Goal: Task Accomplishment & Management: Complete application form

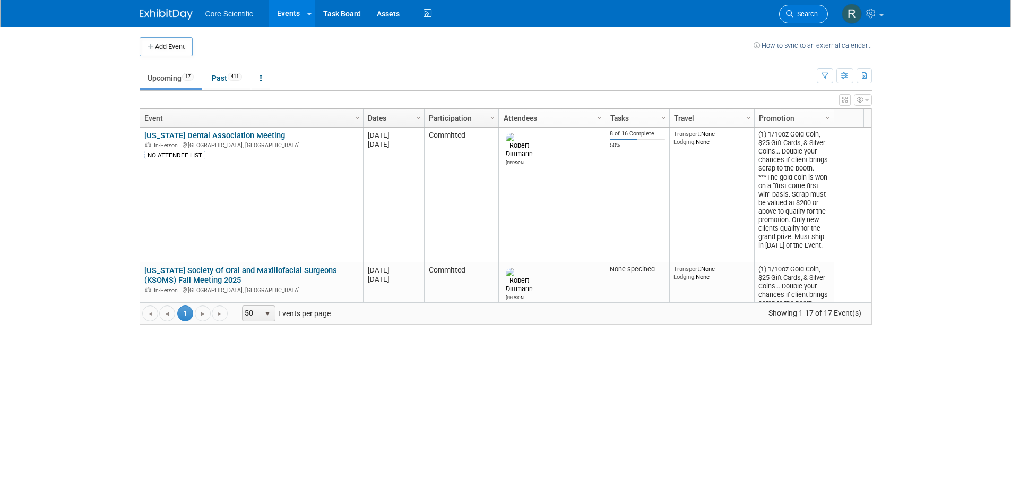
click at [812, 12] on span "Search" at bounding box center [806, 14] width 24 height 8
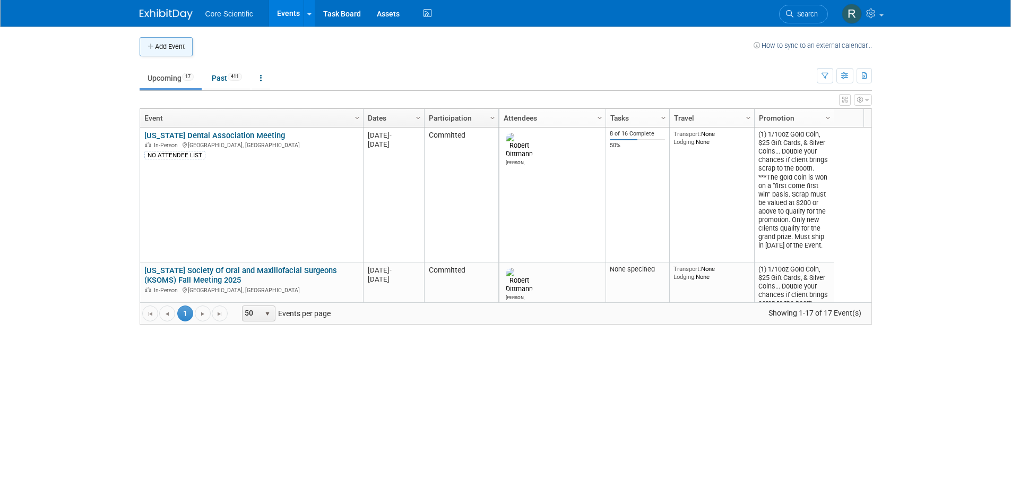
click at [169, 46] on button "Add Event" at bounding box center [166, 46] width 53 height 19
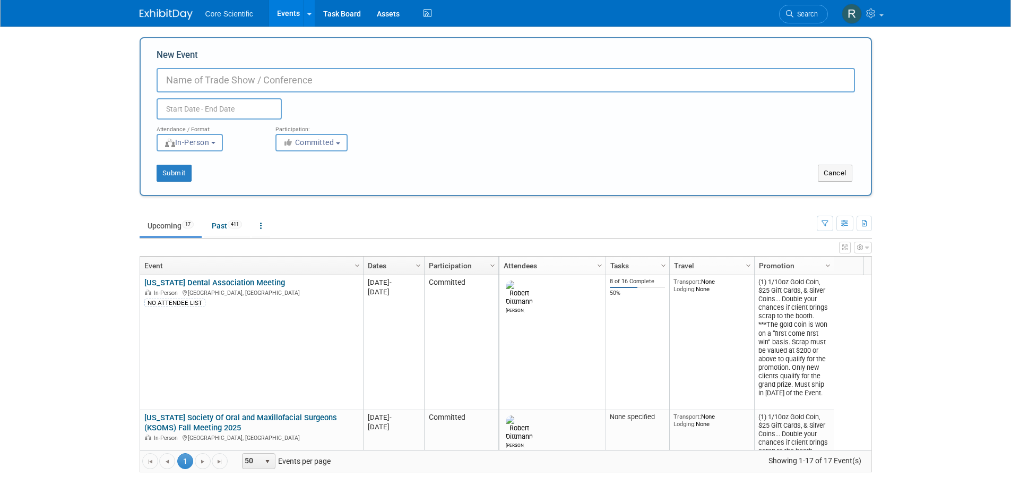
click at [251, 82] on input "New Event" at bounding box center [506, 80] width 699 height 24
type input "CAIDT Chica Academy of Interdisciplinary Dentofacial Therapy"
click at [177, 116] on body "Core Scientific Events Add Event Bulk Upload Events Shareable Event Boards Rece…" at bounding box center [505, 242] width 1011 height 484
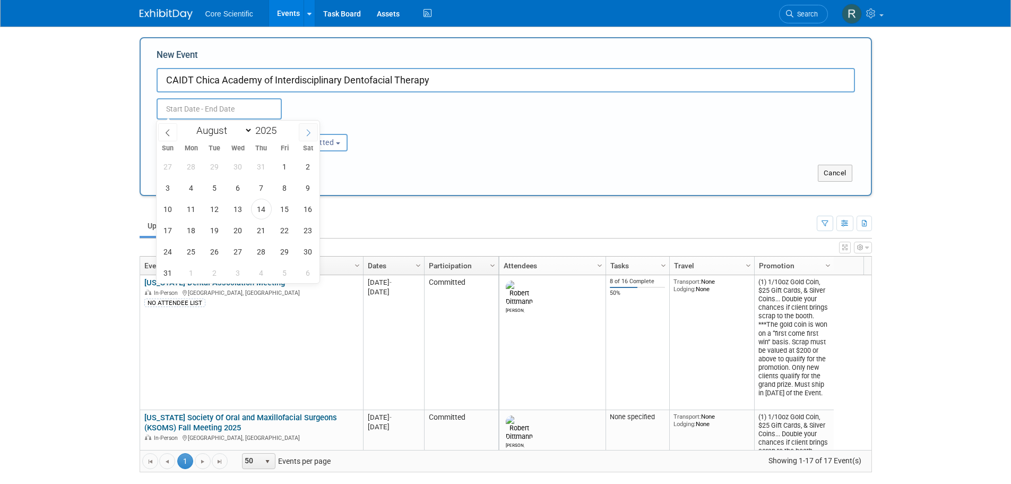
click at [305, 130] on icon at bounding box center [308, 132] width 7 height 7
select select "9"
click at [287, 207] on span "17" at bounding box center [285, 209] width 21 height 21
type input "Oct 17, 2025 to Oct 17, 2025"
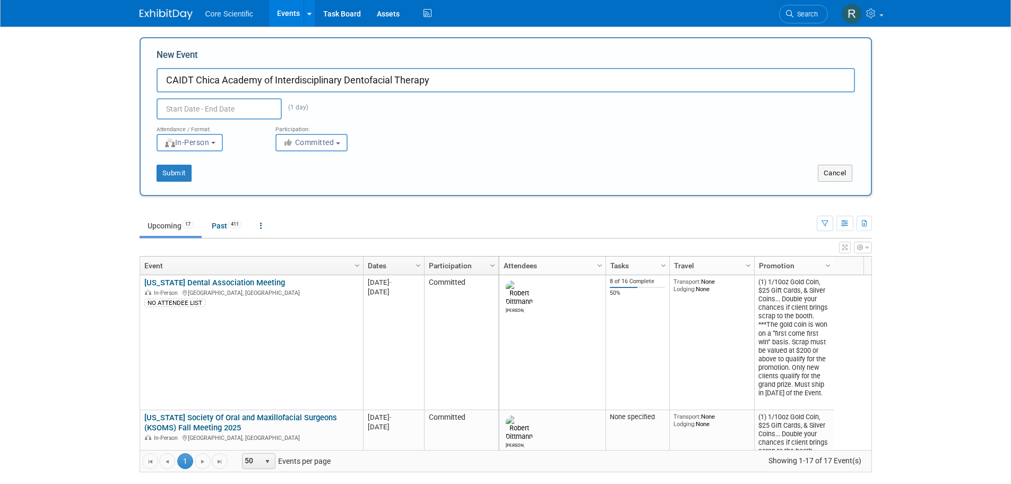
type input "Oct 17, 2025 to Oct 17, 2025"
click at [415, 155] on div "Submit Cancel" at bounding box center [506, 166] width 715 height 30
click at [181, 177] on button "Submit" at bounding box center [174, 173] width 35 height 17
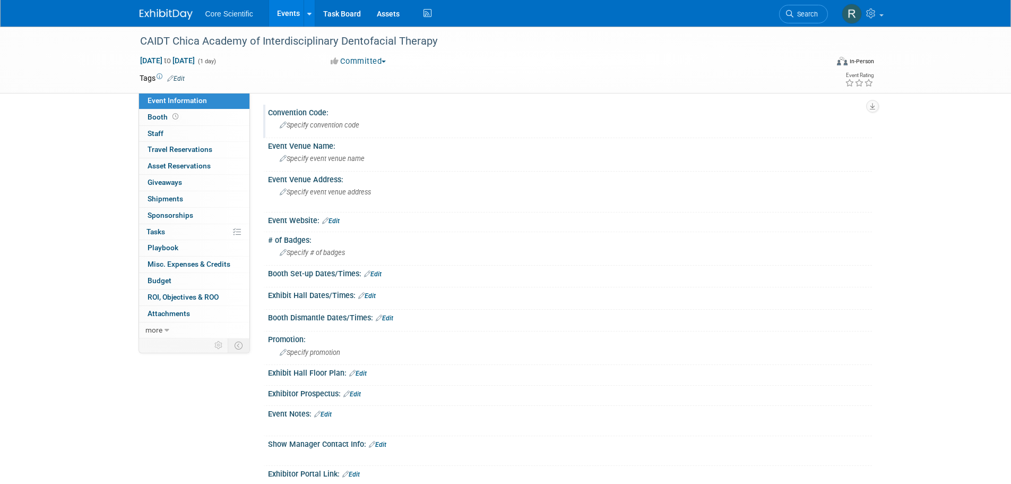
click at [307, 121] on span "Specify convention code" at bounding box center [320, 125] width 80 height 8
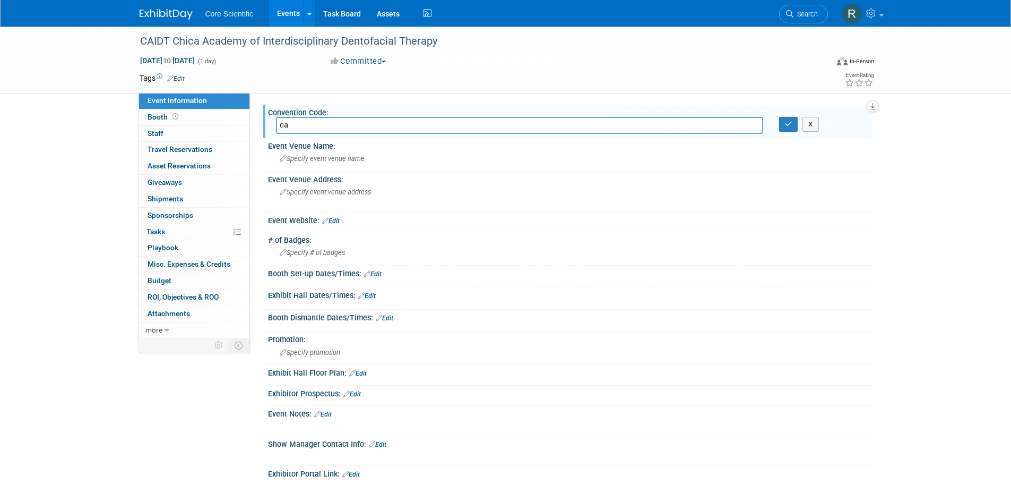
type input "c"
type input "CAIDT"
click at [196, 41] on div "CAIDT Chica Academy of Interdisciplinary Dentofacial Therapy" at bounding box center [474, 41] width 676 height 19
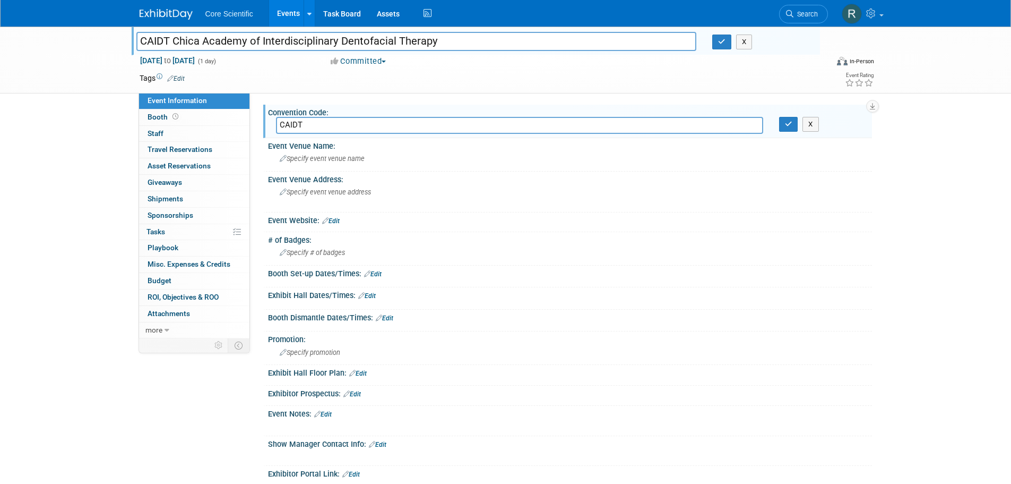
click at [196, 41] on input "CAIDT Chica Academy of Interdisciplinary Dentofacial Therapy" at bounding box center [416, 41] width 561 height 19
click at [199, 41] on input "CAIDT Chica Academy of Interdisciplinary Dentofacial Therapy" at bounding box center [416, 41] width 561 height 19
type input "CAIDT Chicago Academy of Interdisciplinary Dentofacial Therapy"
click at [355, 129] on input "CAIDT" at bounding box center [519, 125] width 487 height 16
click at [724, 44] on icon "button" at bounding box center [721, 41] width 7 height 7
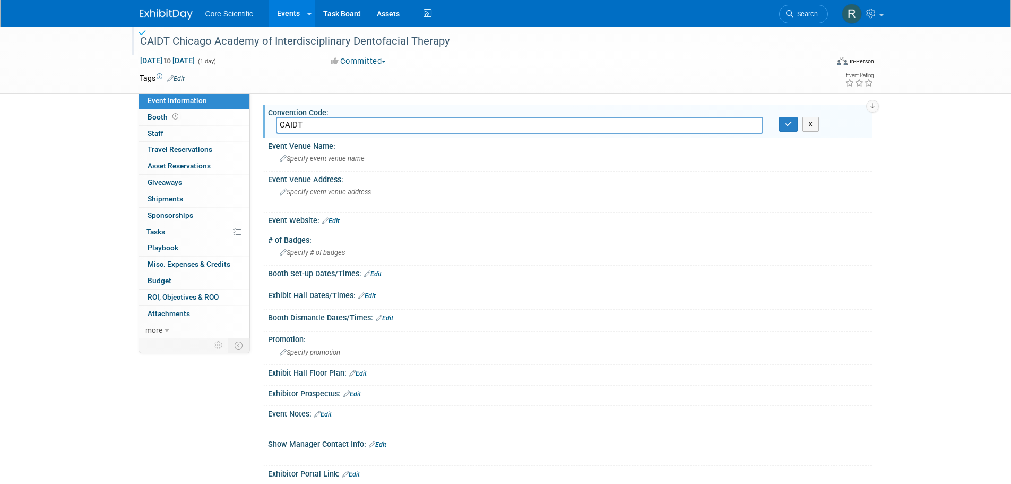
click at [430, 123] on input "CAIDT" at bounding box center [519, 125] width 487 height 16
type input "CAIDTOCT25"
click at [380, 159] on div "Specify event venue name" at bounding box center [570, 158] width 588 height 16
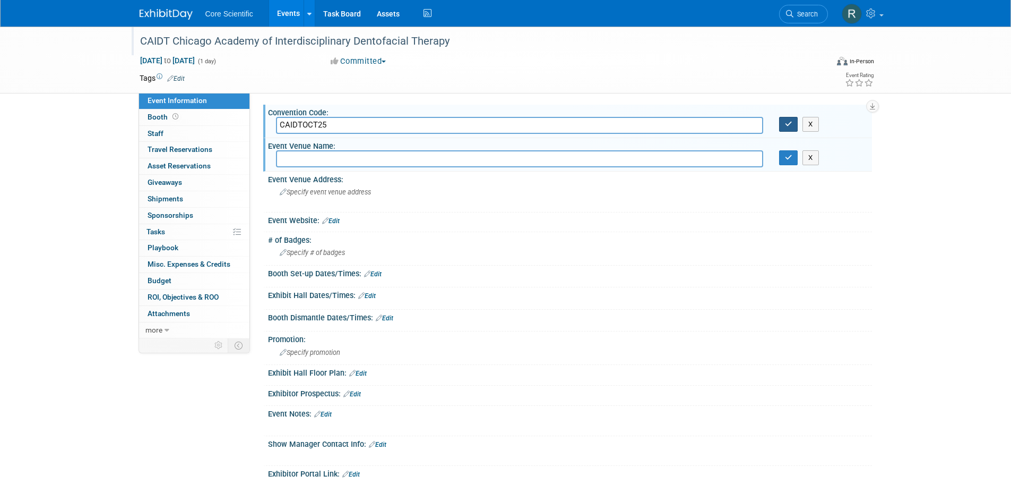
click at [784, 126] on button "button" at bounding box center [788, 124] width 19 height 15
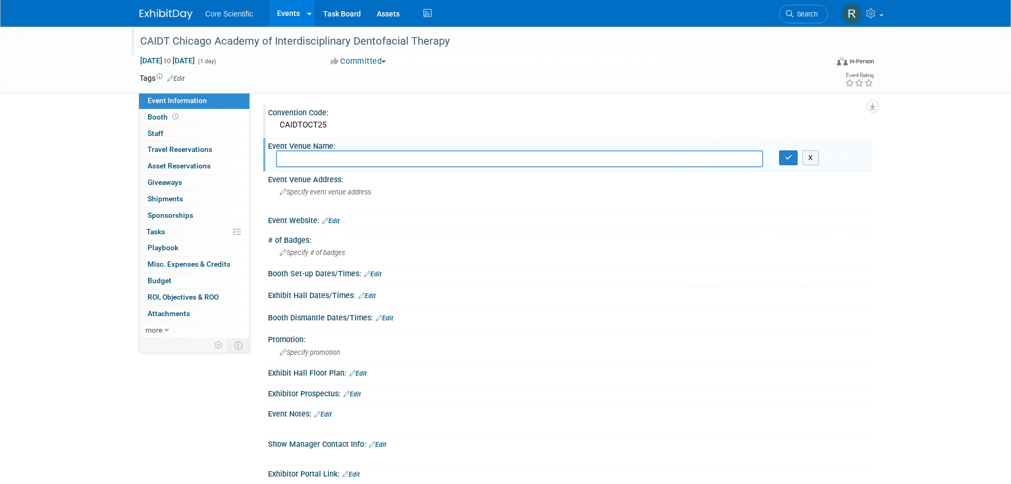
click at [304, 162] on input "text" at bounding box center [519, 158] width 487 height 16
paste input "Medinah Country Club,"
type input "Medinah Country Club"
click at [787, 159] on icon "button" at bounding box center [788, 157] width 7 height 7
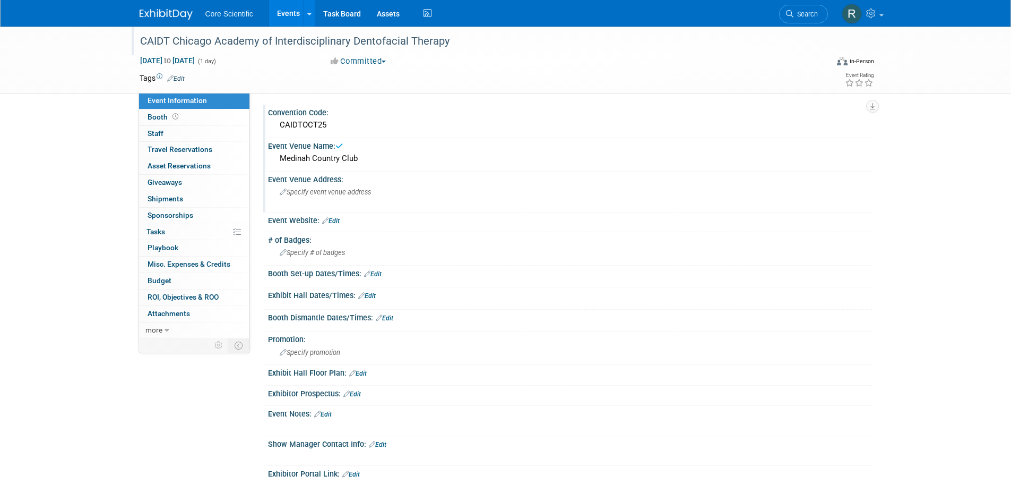
click at [363, 195] on span "Specify event venue address" at bounding box center [325, 192] width 91 height 8
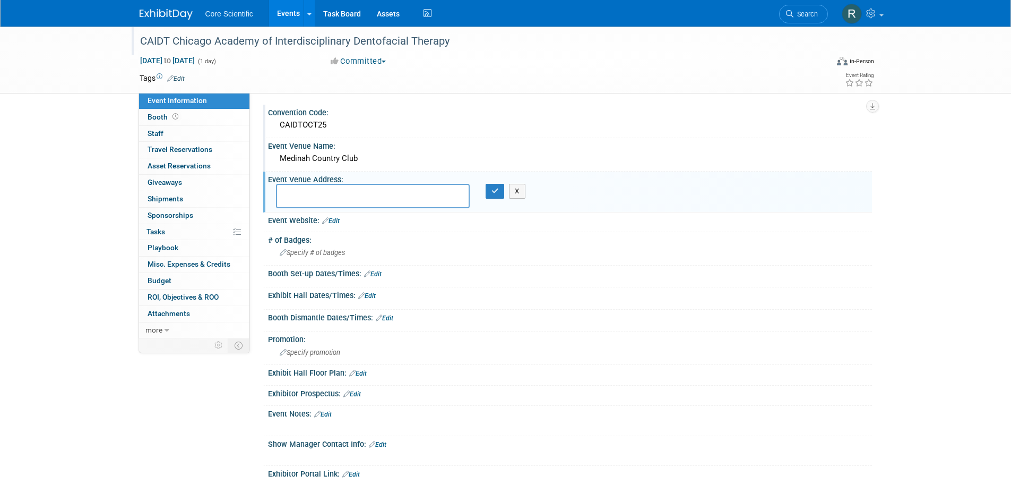
click at [301, 193] on textarea at bounding box center [373, 196] width 194 height 24
paste textarea "6N001 Medinah Rd., Medinah, IL"
type textarea "6N001 Medinah Rd., Medinah, IL"
click at [496, 194] on icon "button" at bounding box center [495, 190] width 7 height 7
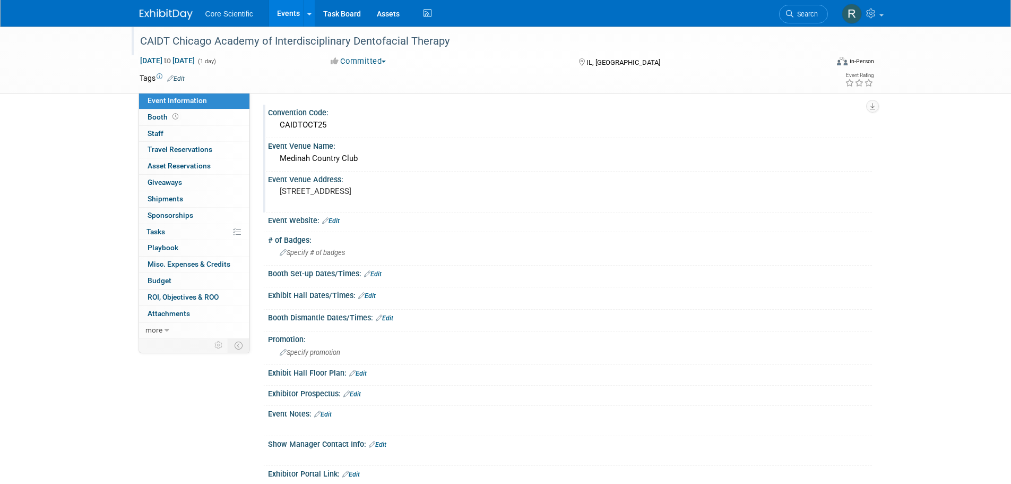
click at [353, 191] on pre "6N001 Medinah Rd., Medinah, IL" at bounding box center [394, 191] width 228 height 10
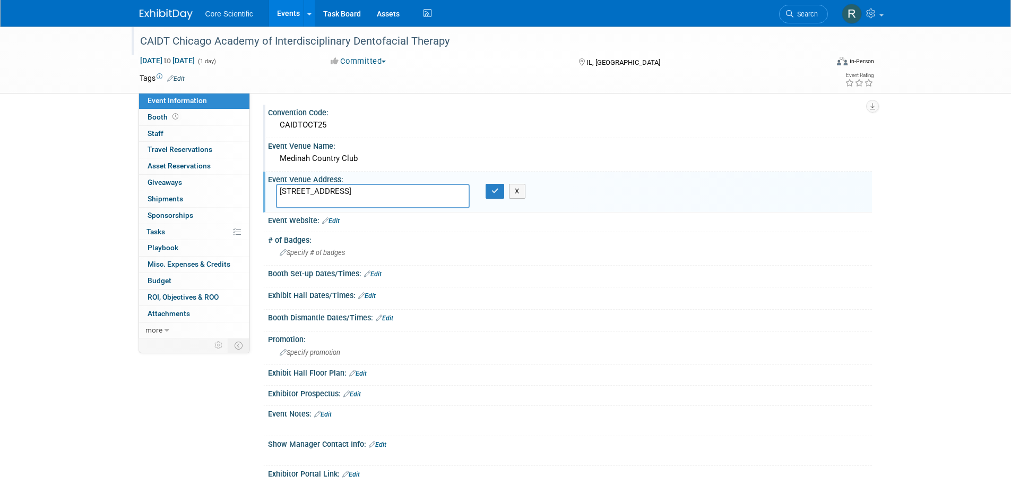
click at [355, 191] on textarea "6N001 Medinah Rd., Medinah, IL" at bounding box center [373, 196] width 194 height 24
type textarea "6N001 Medinah Rd., Medinah, IL"
click at [500, 188] on button "button" at bounding box center [495, 191] width 19 height 15
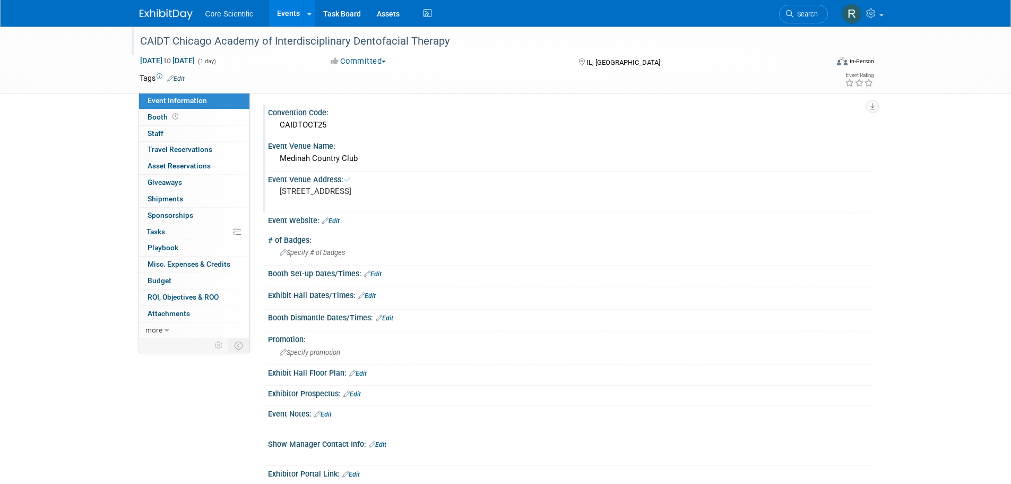
click at [495, 195] on pre "6N001 Medinah Rd., Medinah, IL" at bounding box center [394, 191] width 228 height 10
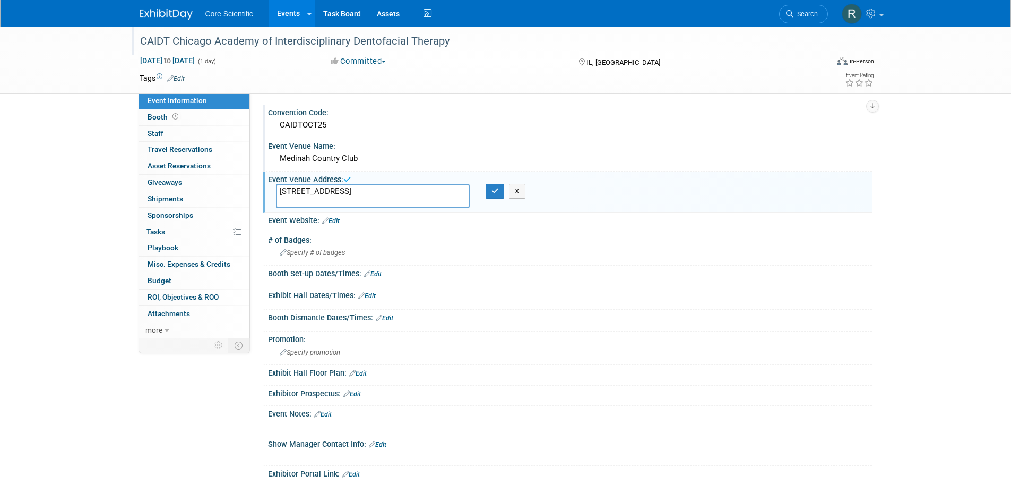
click at [507, 281] on div at bounding box center [570, 281] width 588 height 3
click at [581, 137] on div "Convention Code: CAIDTOCT25" at bounding box center [567, 121] width 609 height 33
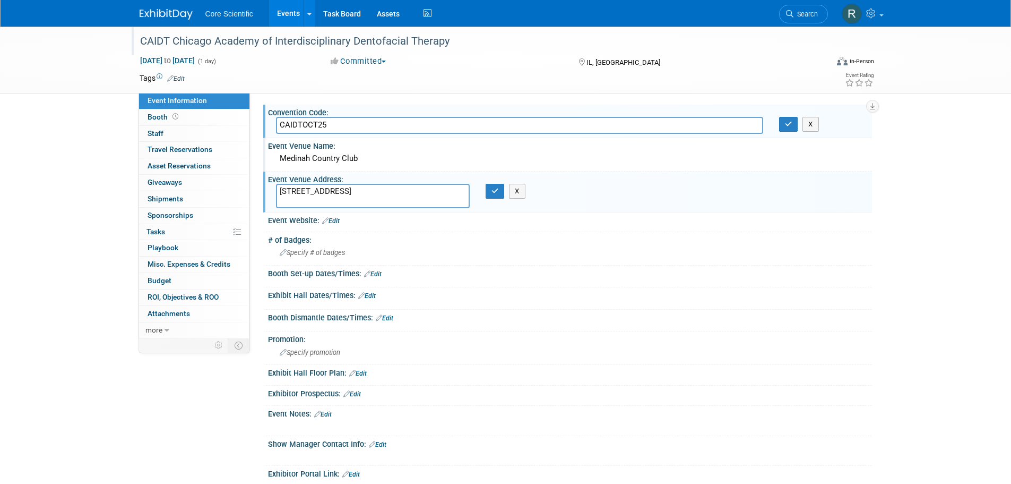
click at [900, 269] on div "CAIDT Chicago Academy of Interdisciplinary Dentofacial Therapy Oct 17, 2025 to …" at bounding box center [505, 482] width 1011 height 911
click at [628, 58] on span "IL, [GEOGRAPHIC_DATA]" at bounding box center [624, 62] width 74 height 8
click at [596, 63] on span "IL, [GEOGRAPHIC_DATA]" at bounding box center [624, 62] width 74 height 8
click at [850, 288] on div "Exhibit Hall Dates/Times: Edit" at bounding box center [570, 294] width 604 height 14
click at [487, 191] on button "button" at bounding box center [495, 191] width 19 height 15
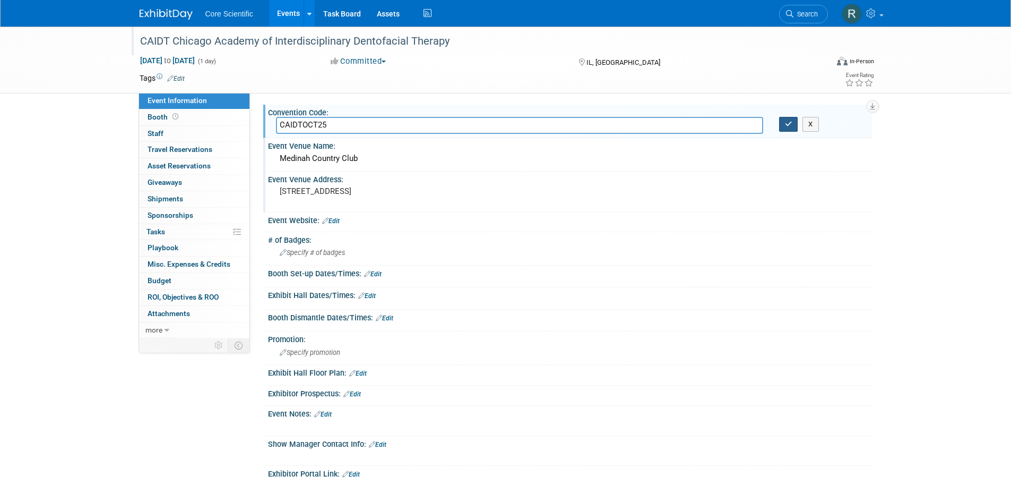
click at [785, 128] on button "button" at bounding box center [788, 124] width 19 height 15
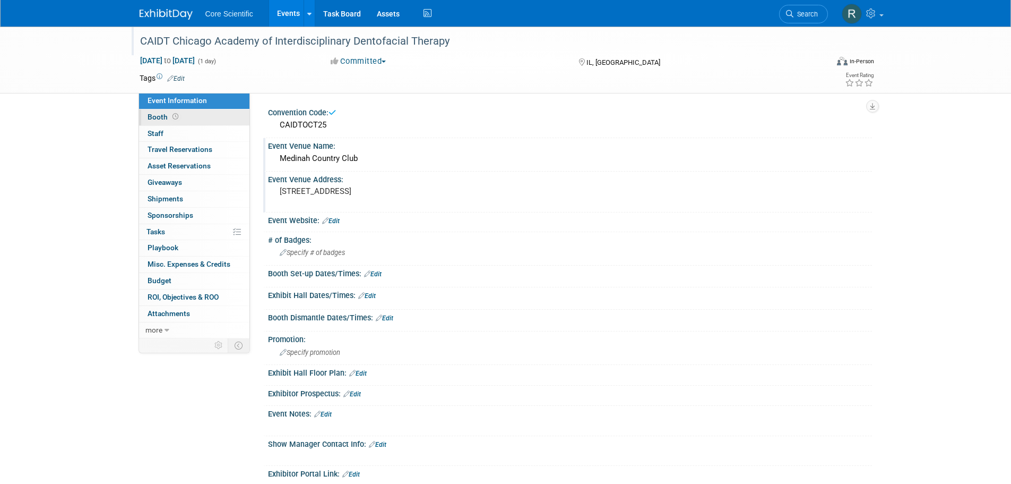
click at [184, 118] on link "Booth" at bounding box center [194, 117] width 110 height 16
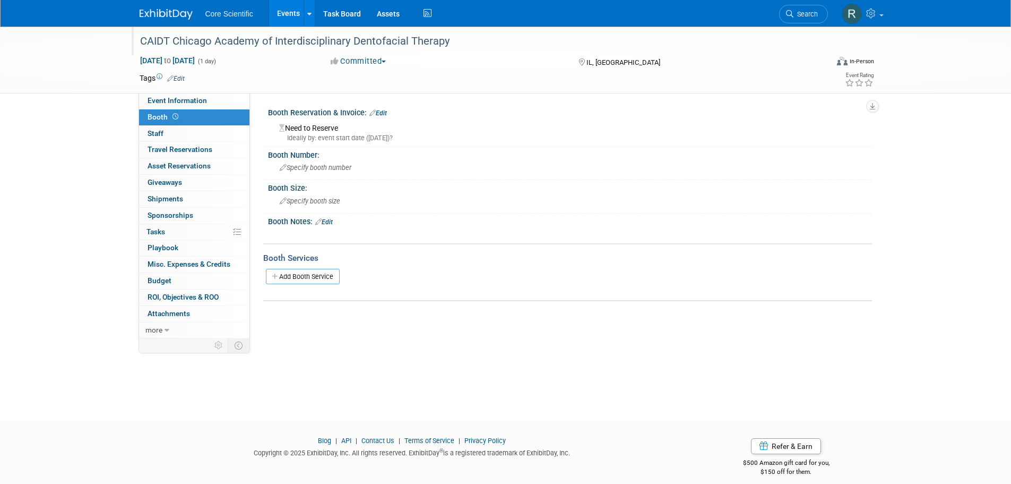
click at [387, 111] on link "Edit" at bounding box center [379, 112] width 18 height 7
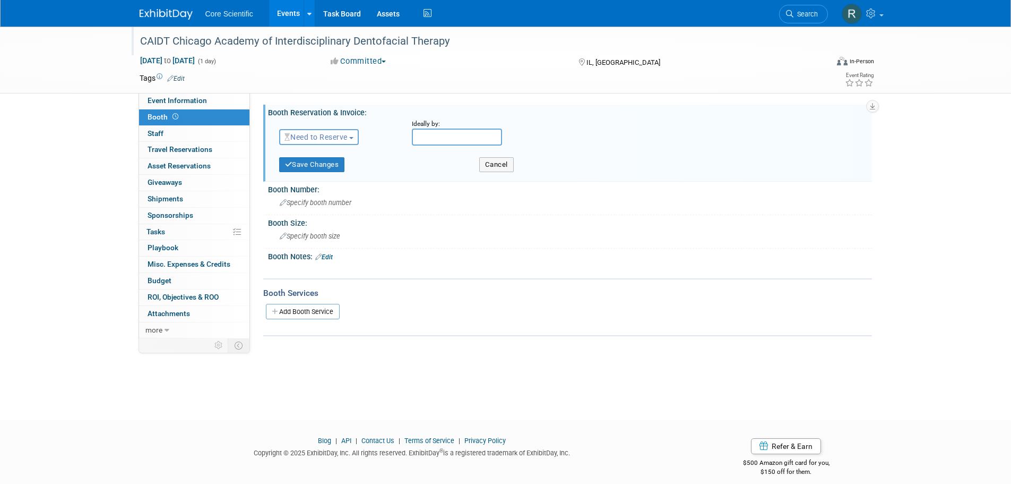
click at [348, 139] on span "Need to Reserve" at bounding box center [316, 137] width 63 height 8
click at [342, 173] on link "Reserved" at bounding box center [337, 169] width 114 height 15
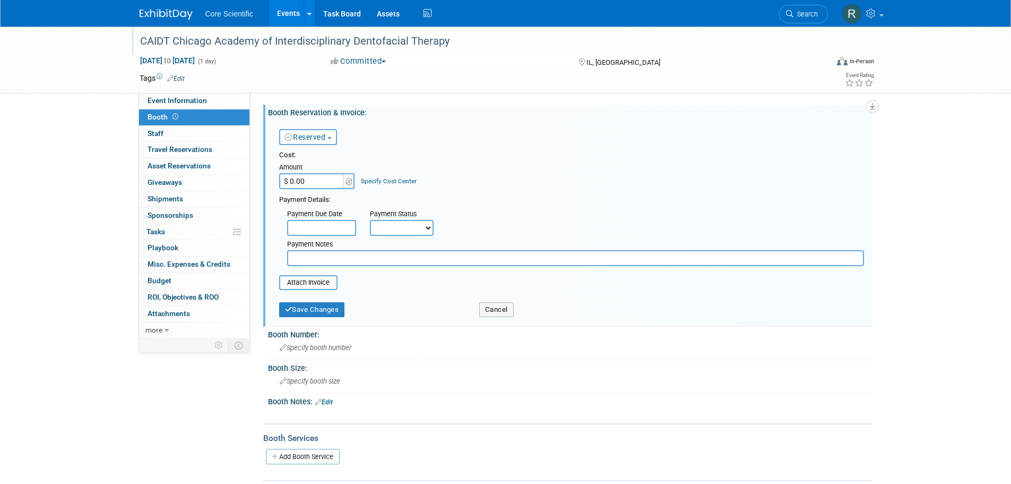
click at [304, 181] on input "$ 0.00" at bounding box center [312, 181] width 66 height 16
type input "$ 810.00"
click at [312, 256] on input "text" at bounding box center [575, 258] width 577 height 16
type input "7"
click at [492, 135] on div "Reserved Need to Reserve Reserved No Reservation Required Ideally by:" at bounding box center [571, 134] width 601 height 31
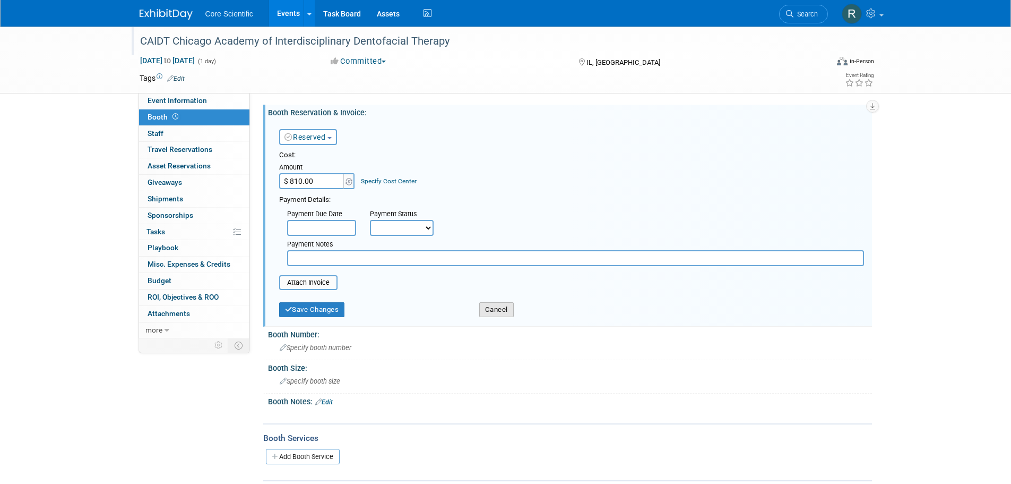
click at [493, 314] on button "Cancel" at bounding box center [496, 309] width 35 height 15
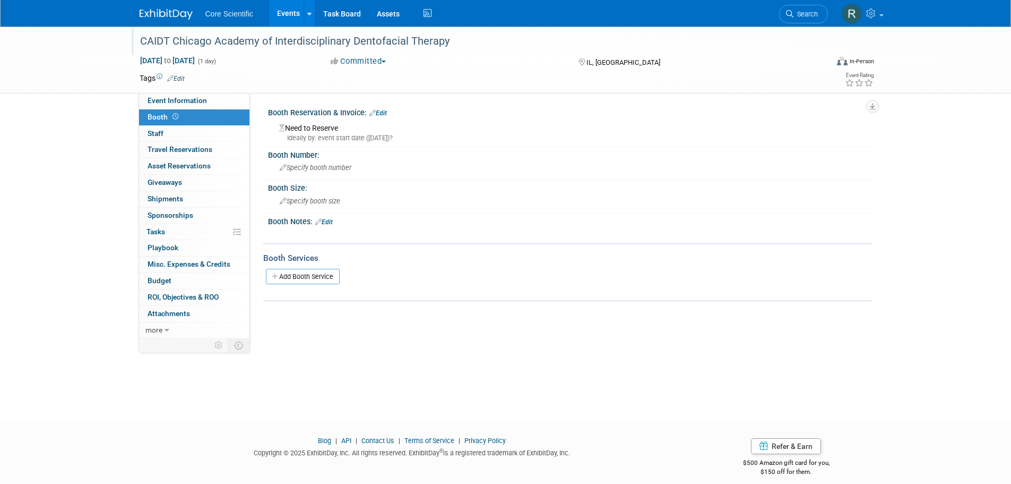
click at [325, 217] on div "Booth Notes: Edit" at bounding box center [570, 220] width 604 height 14
click at [325, 221] on link "Edit" at bounding box center [324, 221] width 18 height 7
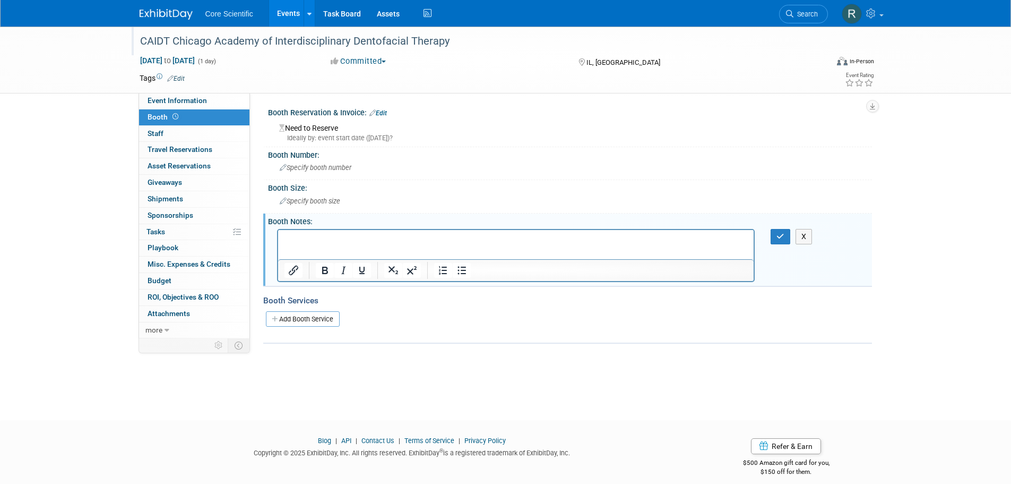
click at [328, 244] on html at bounding box center [516, 236] width 476 height 15
paste body "Rich Text Area. Press ALT-0 for help."
click at [783, 237] on icon "button" at bounding box center [781, 236] width 8 height 7
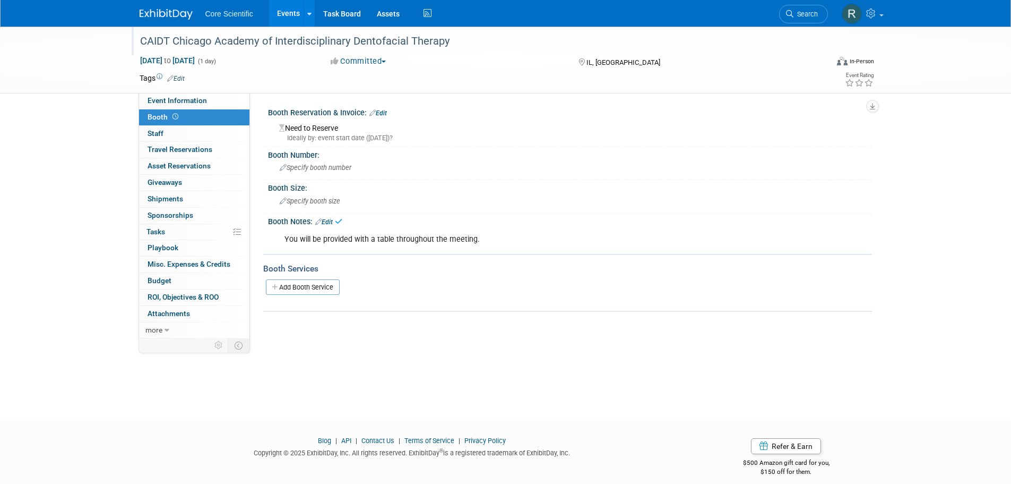
click at [347, 131] on div "Need to Reserve Ideally by: event start date (Fri. Oct 17, 2025)?" at bounding box center [570, 131] width 588 height 23
click at [374, 114] on icon at bounding box center [373, 112] width 6 height 7
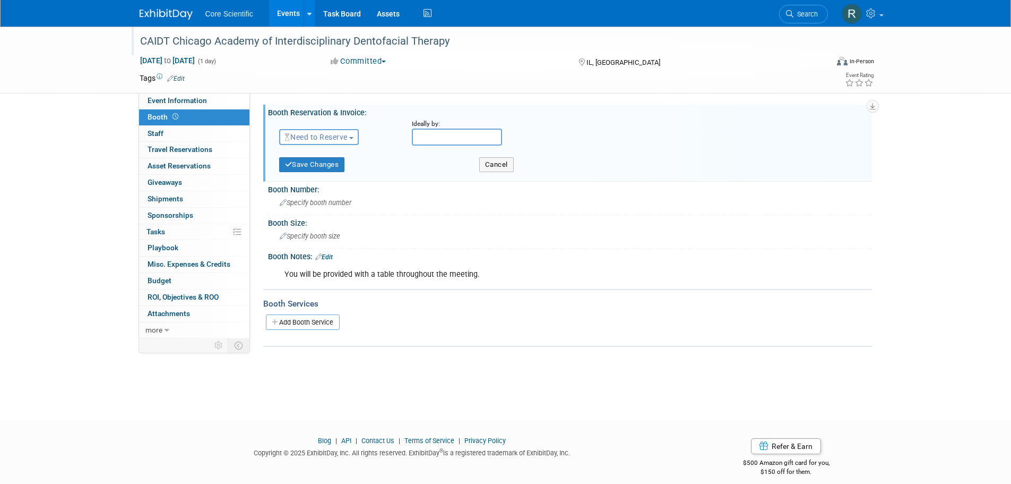
click at [321, 127] on div "Need to Reserve Need to Reserve Reserved No Reservation Required" at bounding box center [337, 134] width 133 height 31
click at [321, 135] on span "Need to Reserve" at bounding box center [316, 137] width 63 height 8
click at [325, 171] on link "Reserved" at bounding box center [337, 169] width 114 height 15
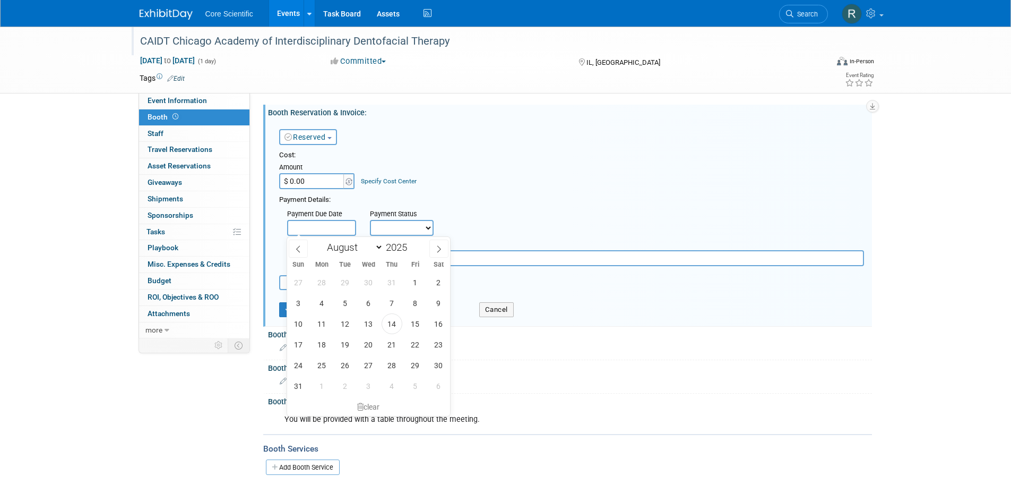
click at [332, 230] on input "text" at bounding box center [321, 228] width 69 height 16
click at [312, 176] on input "$ 0.00" at bounding box center [312, 181] width 66 height 16
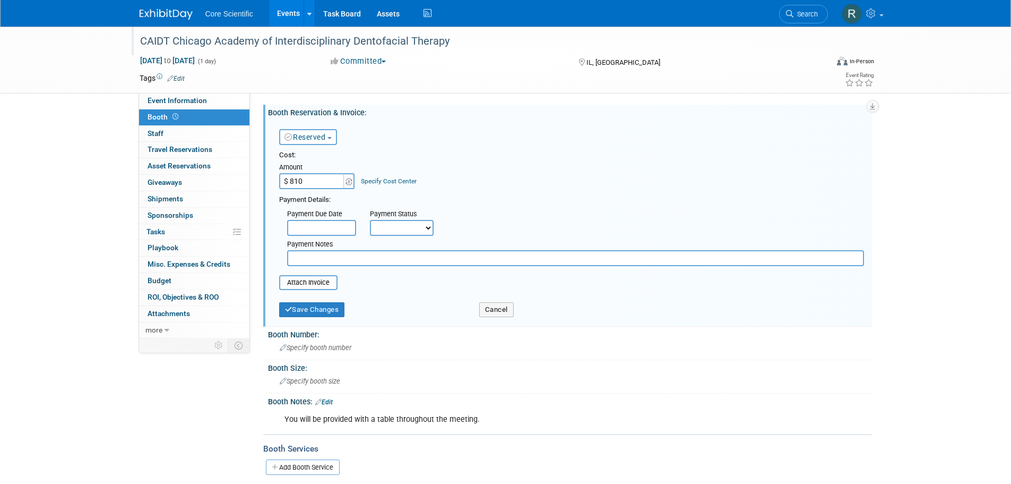
type input "$ 810.00"
click at [537, 193] on div "Payment Details:" at bounding box center [571, 198] width 585 height 13
click at [379, 270] on div "Cost: Amount $ 810.00 Specify Cost Center Cost Center -- Not Specified --" at bounding box center [571, 220] width 585 height 140
click at [382, 264] on input "text" at bounding box center [575, 258] width 577 height 16
type input "c"
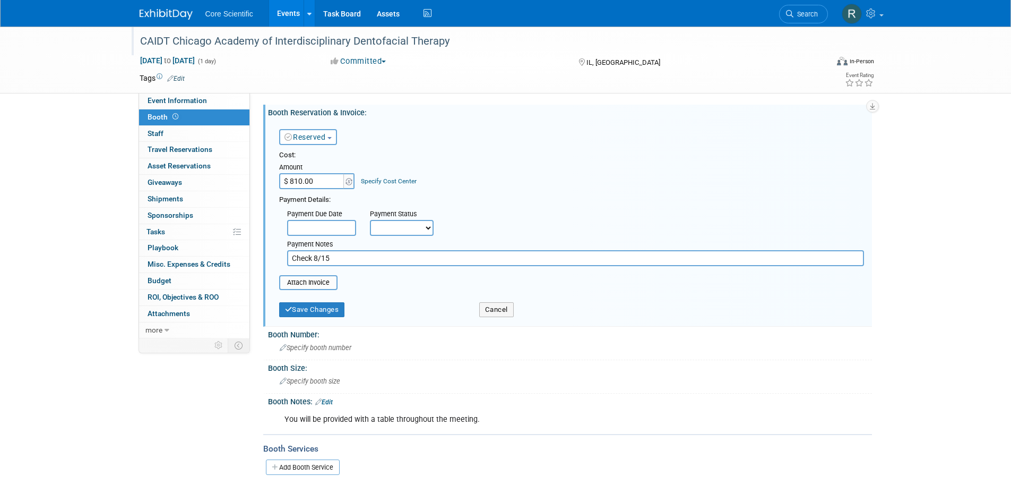
type input "Check 8/15"
click at [391, 229] on select "Not Paid Yet Partially Paid Paid in Full" at bounding box center [402, 228] width 64 height 16
click at [544, 172] on div "Cost: Amount $ 810.00 Specify Cost Center Cost Center -- Not Specified --" at bounding box center [571, 169] width 585 height 39
click at [305, 313] on button "Save Changes" at bounding box center [312, 309] width 66 height 15
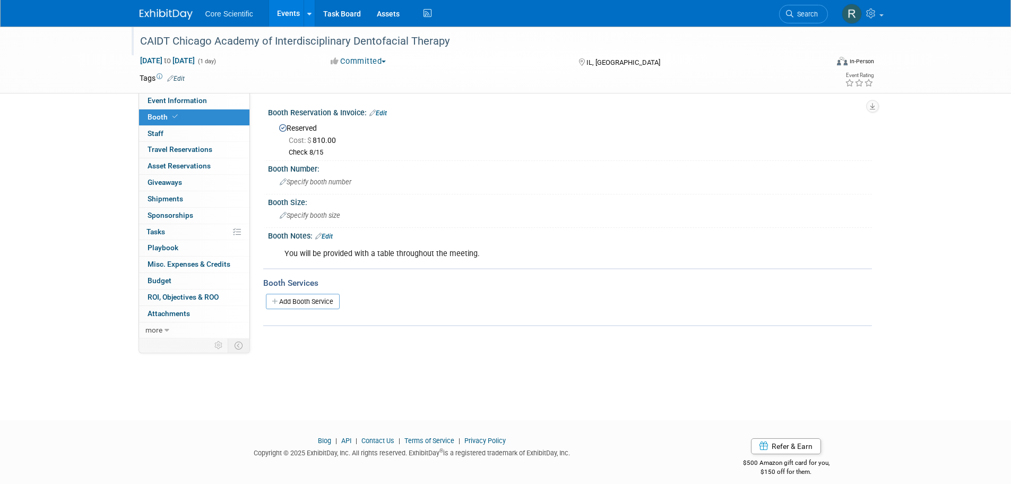
click at [332, 148] on div "Check 8/15" at bounding box center [577, 152] width 576 height 9
click at [385, 111] on link "Edit" at bounding box center [379, 112] width 18 height 7
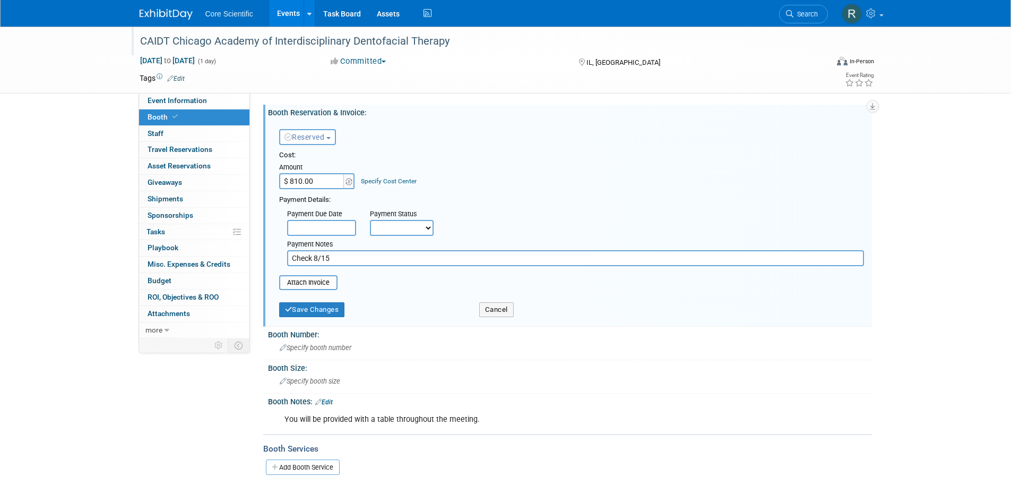
click at [314, 260] on input "Check 8/15" at bounding box center [575, 258] width 577 height 16
type input "Check sent 8/15"
click at [310, 310] on button "Save Changes" at bounding box center [312, 309] width 66 height 15
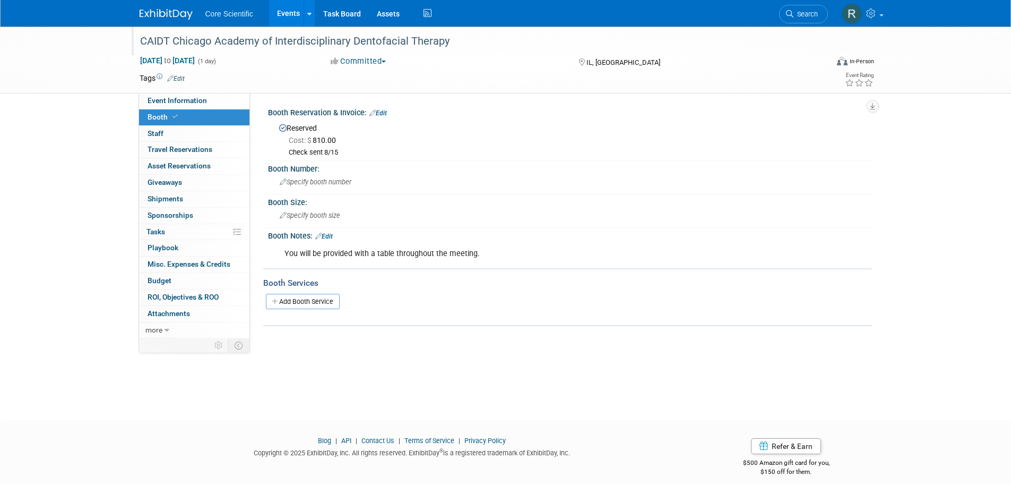
click at [328, 234] on link "Edit" at bounding box center [324, 236] width 18 height 7
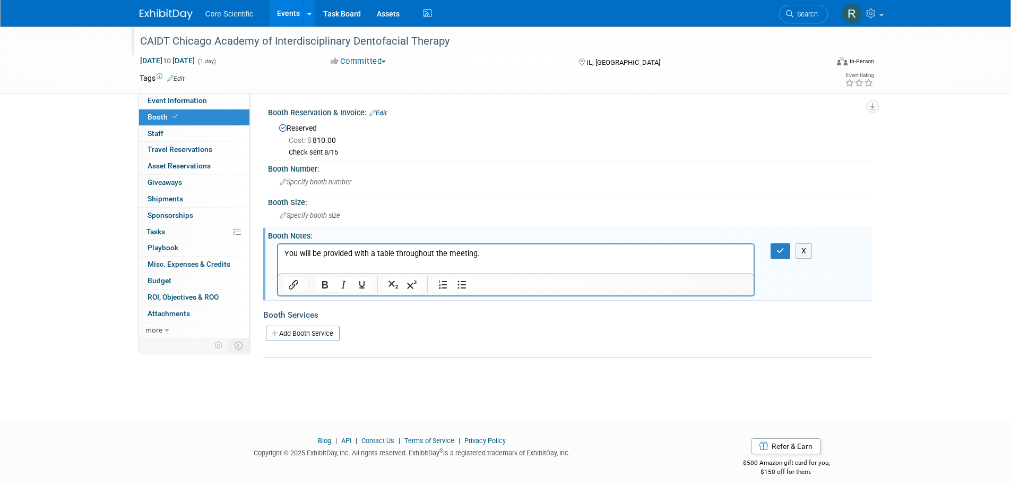
click at [493, 255] on p "You will be provided with a table throughout the meeting." at bounding box center [516, 253] width 464 height 11
click at [782, 250] on icon "button" at bounding box center [781, 250] width 8 height 7
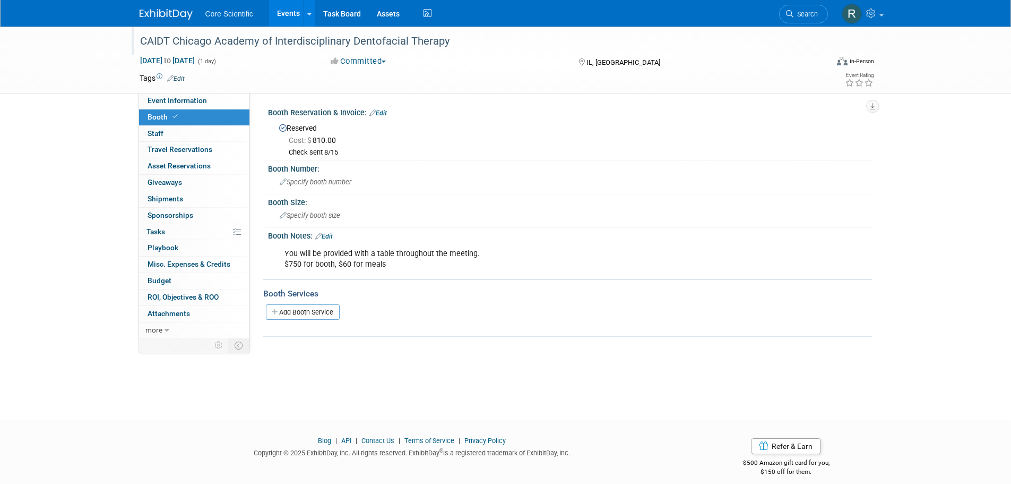
click at [379, 110] on link "Edit" at bounding box center [379, 112] width 18 height 7
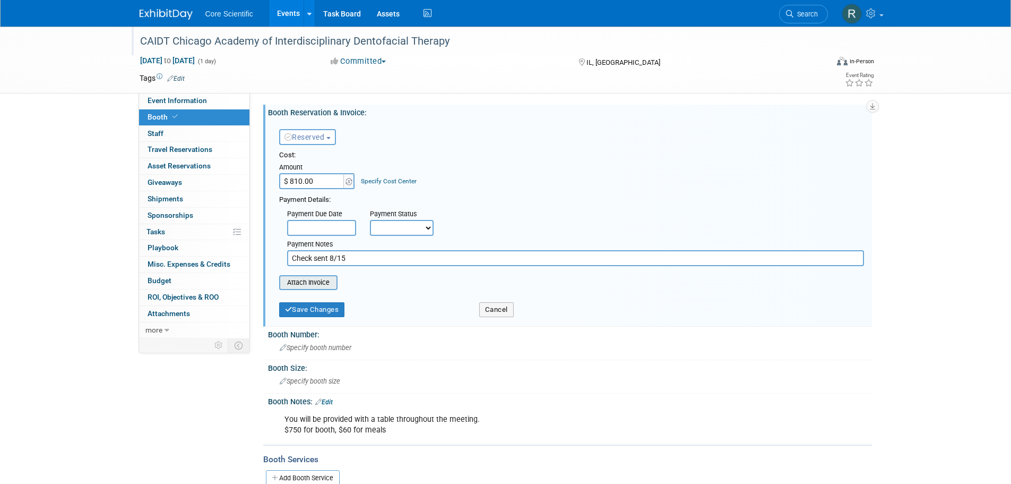
click at [327, 285] on input "file" at bounding box center [273, 282] width 126 height 13
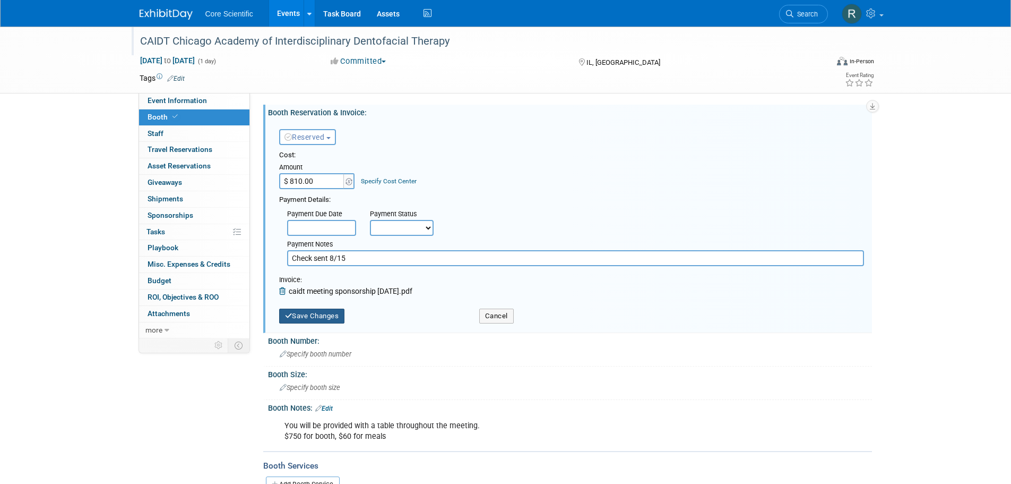
click at [329, 313] on button "Save Changes" at bounding box center [312, 315] width 66 height 15
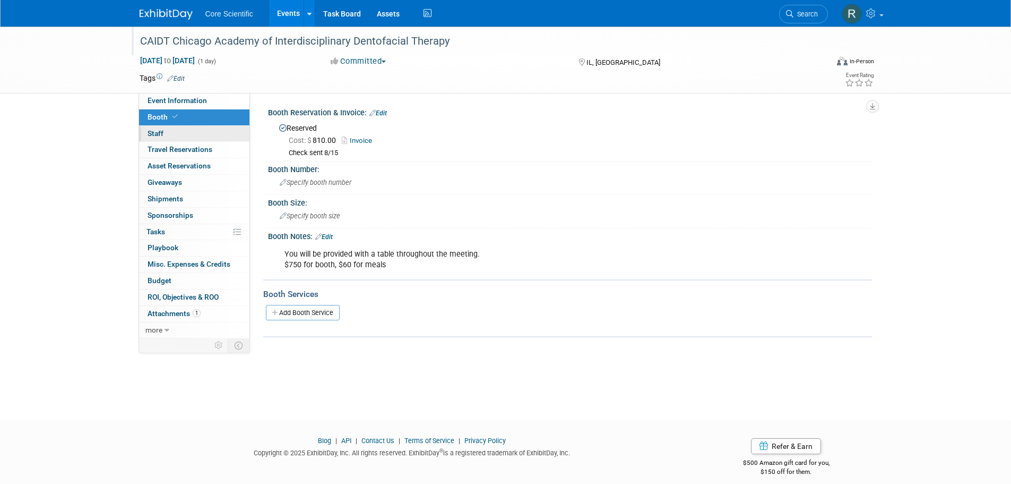
click at [216, 136] on link "0 Staff 0" at bounding box center [194, 134] width 110 height 16
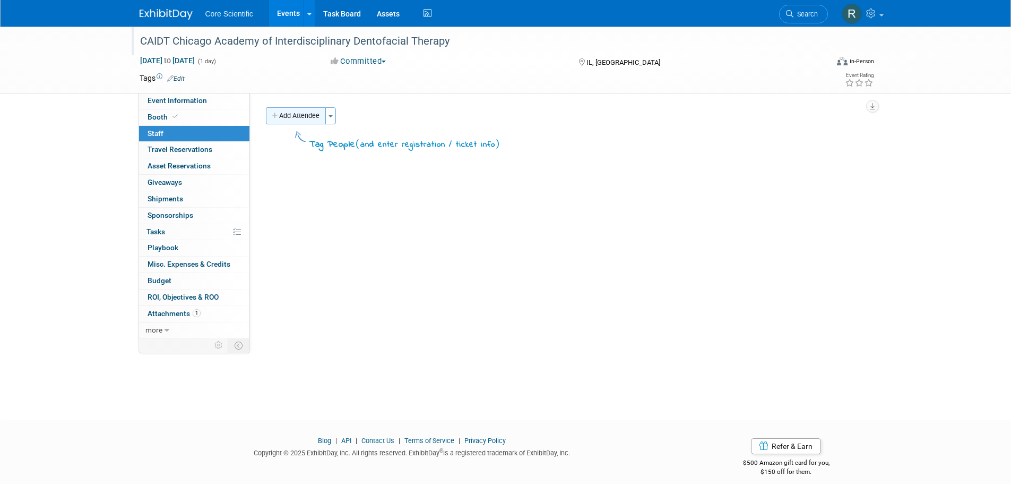
click at [312, 123] on button "Add Attendee" at bounding box center [296, 115] width 60 height 17
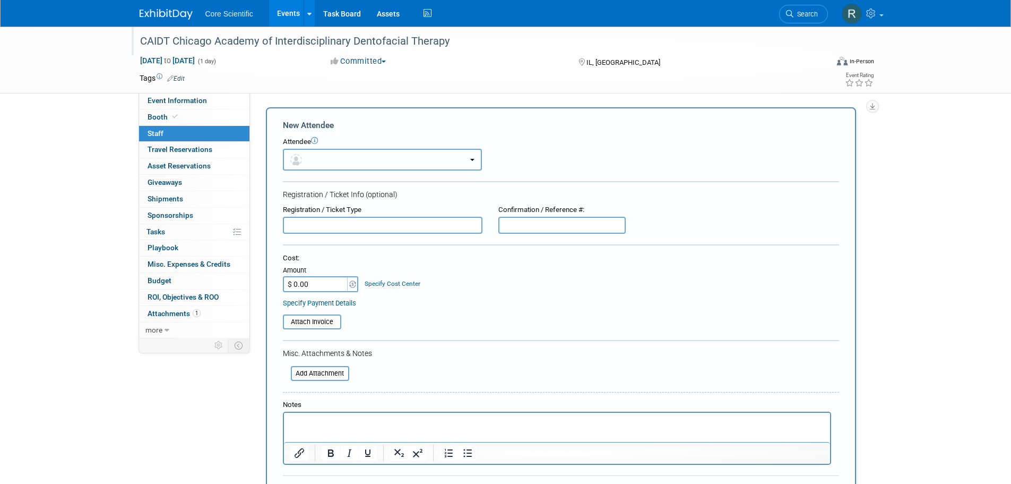
click at [321, 156] on button "button" at bounding box center [382, 160] width 199 height 22
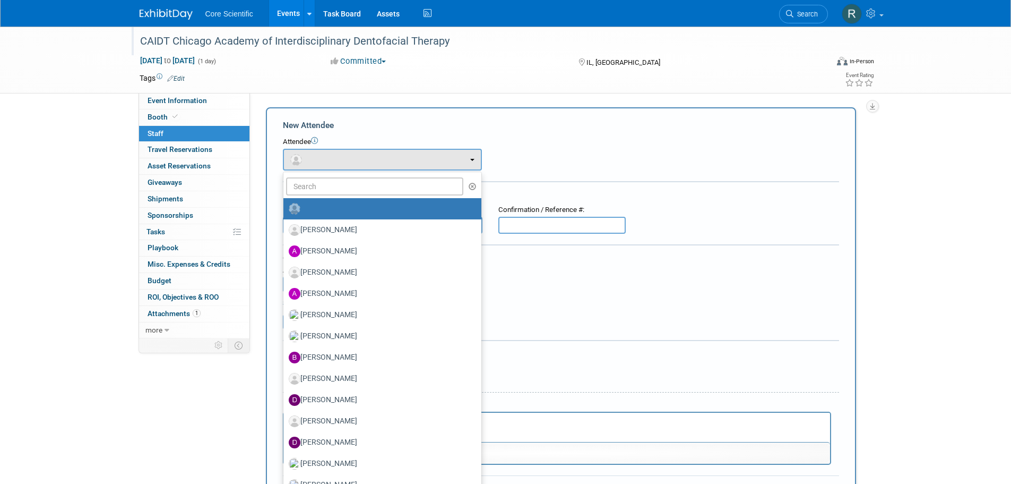
click at [331, 195] on ul "Aaron Srader Abbigail Belshe Abby Belshe Alexandra Briordy Alissa Schlosser (me)" at bounding box center [382, 383] width 199 height 425
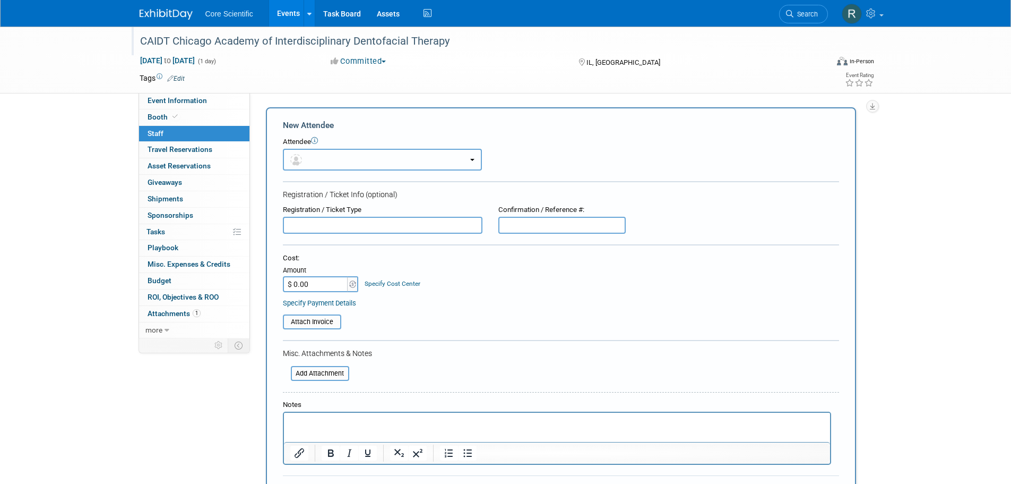
click at [333, 160] on button "button" at bounding box center [382, 160] width 199 height 22
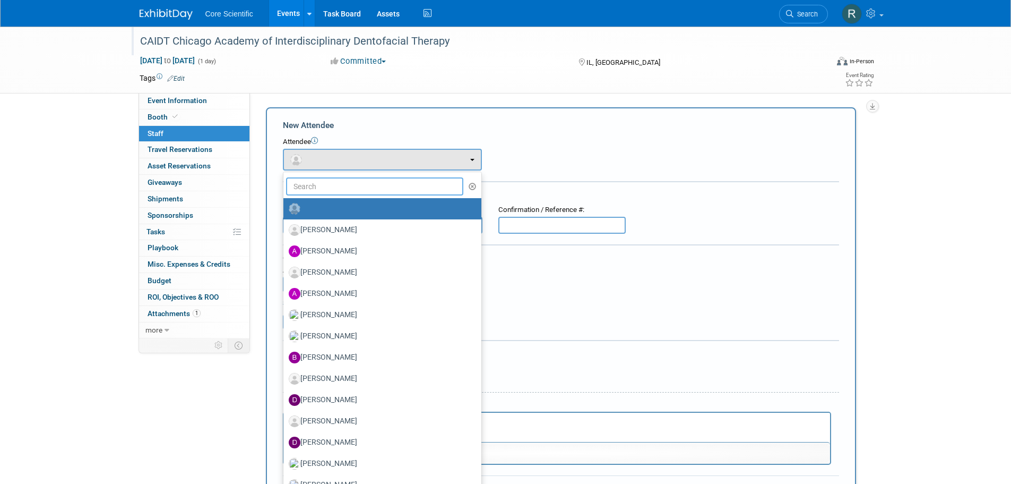
click at [329, 184] on input "text" at bounding box center [375, 186] width 178 height 18
click at [412, 98] on div "Convention Code: CAIDTOCT25 Event Venue Name: Medinah Country Club Event Venue …" at bounding box center [561, 215] width 622 height 245
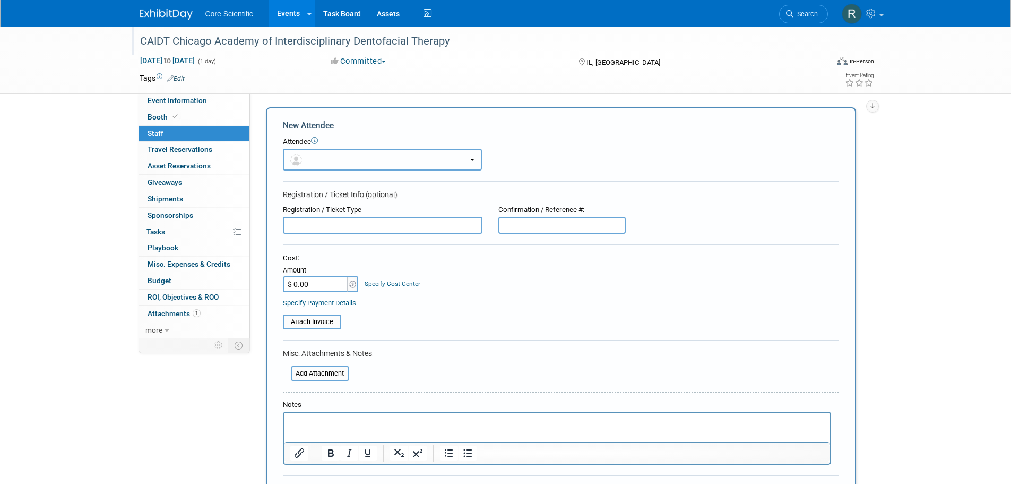
click at [379, 161] on button "button" at bounding box center [382, 160] width 199 height 22
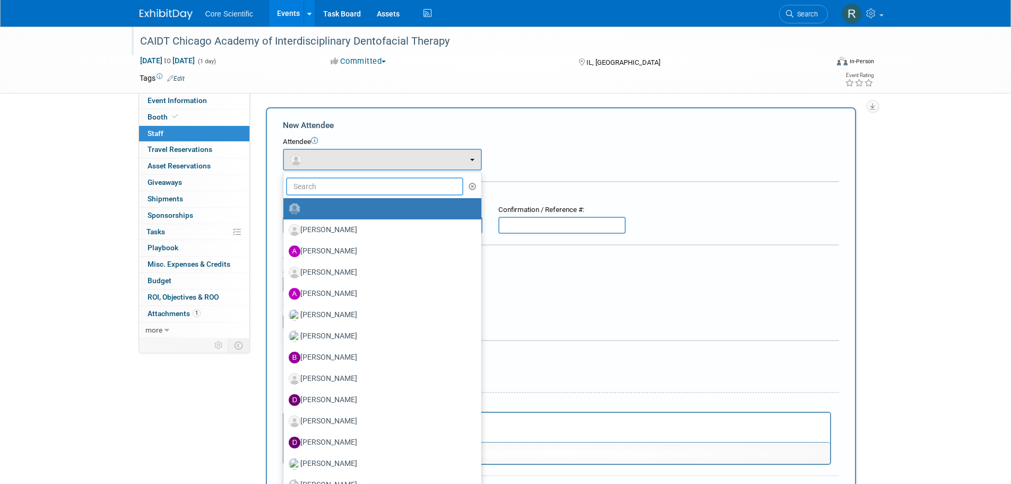
click at [366, 191] on input "text" at bounding box center [375, 186] width 178 height 18
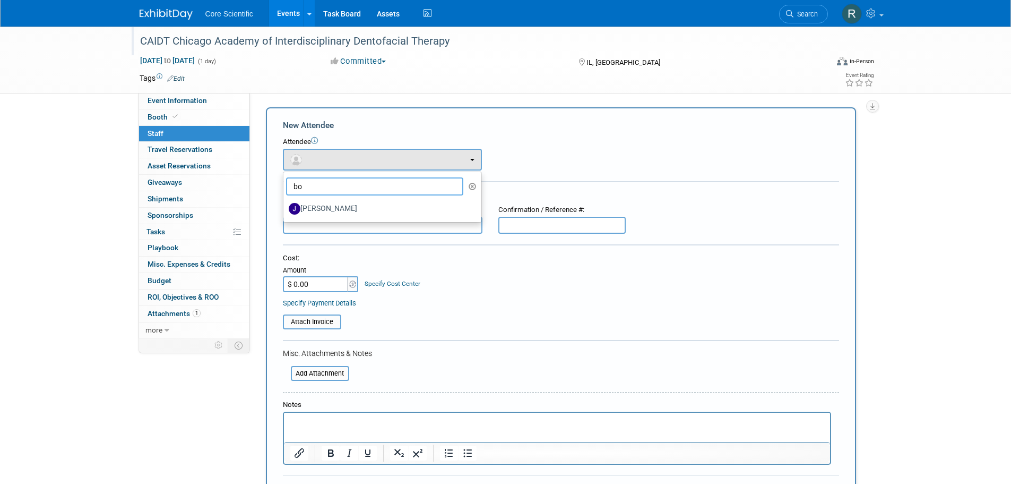
type input "b"
type input "robert"
click at [368, 219] on link "[PERSON_NAME]" at bounding box center [383, 208] width 198 height 21
click at [365, 211] on label "[PERSON_NAME]" at bounding box center [380, 208] width 182 height 17
click at [285, 211] on input "[PERSON_NAME]" at bounding box center [281, 207] width 7 height 7
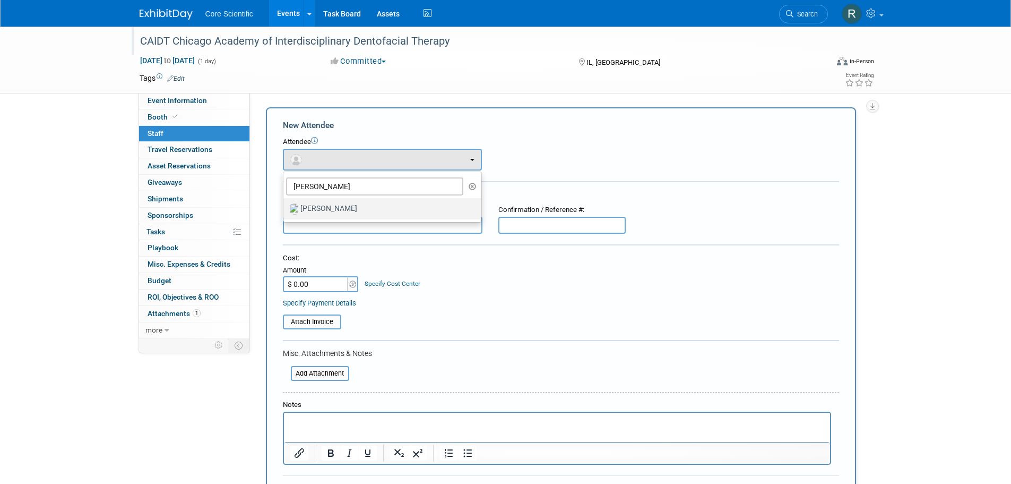
select select "0b187db6-b03f-40e5-ac82-0cf0360676f1"
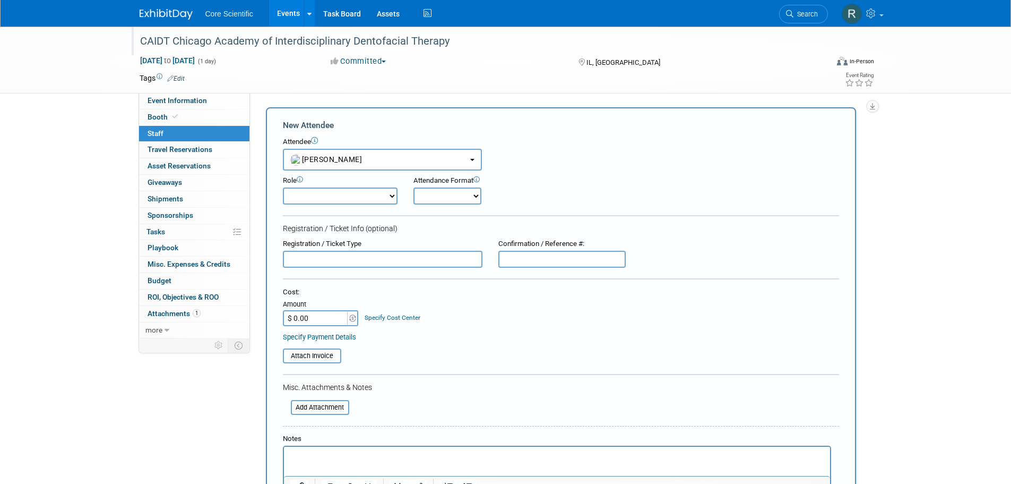
click at [577, 181] on div "Role Demonstrator Host Planner Presenter Sales Representative" at bounding box center [561, 187] width 572 height 34
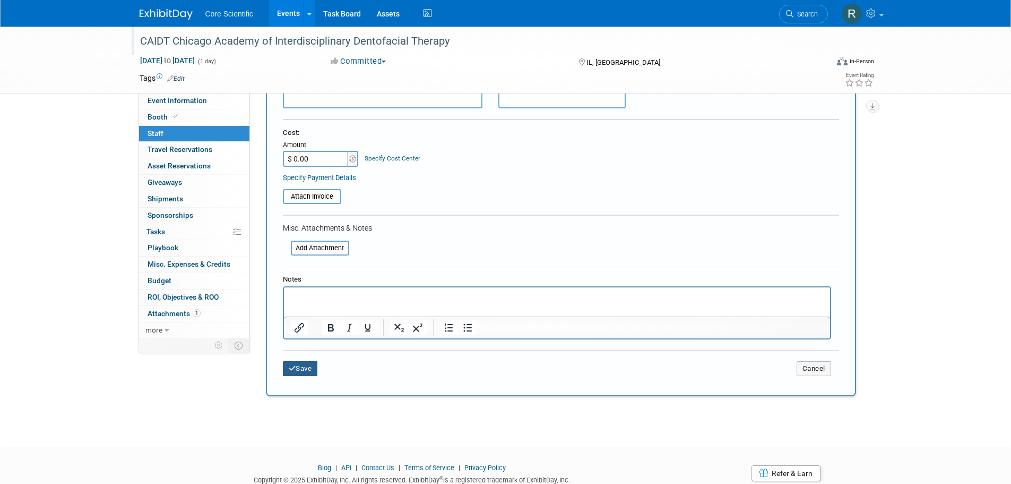
click at [297, 369] on button "Save" at bounding box center [300, 368] width 35 height 15
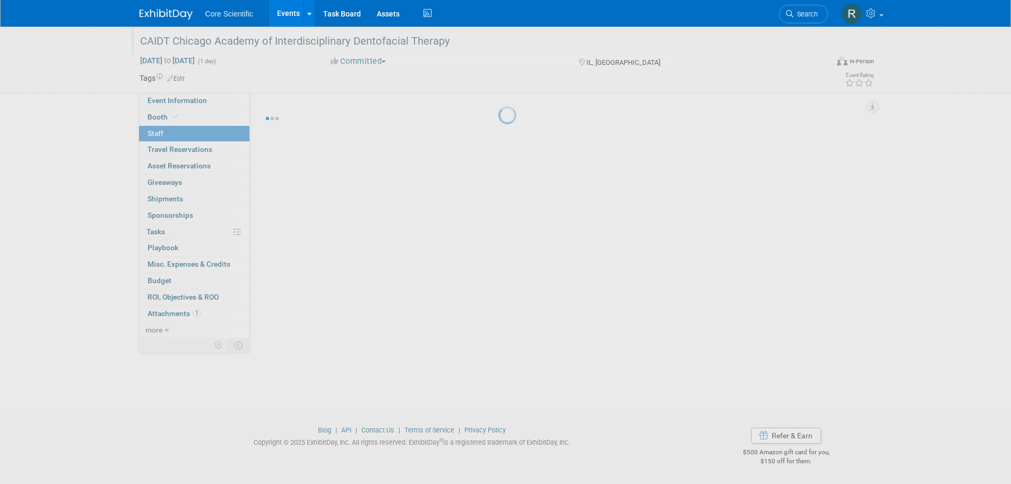
scroll to position [11, 0]
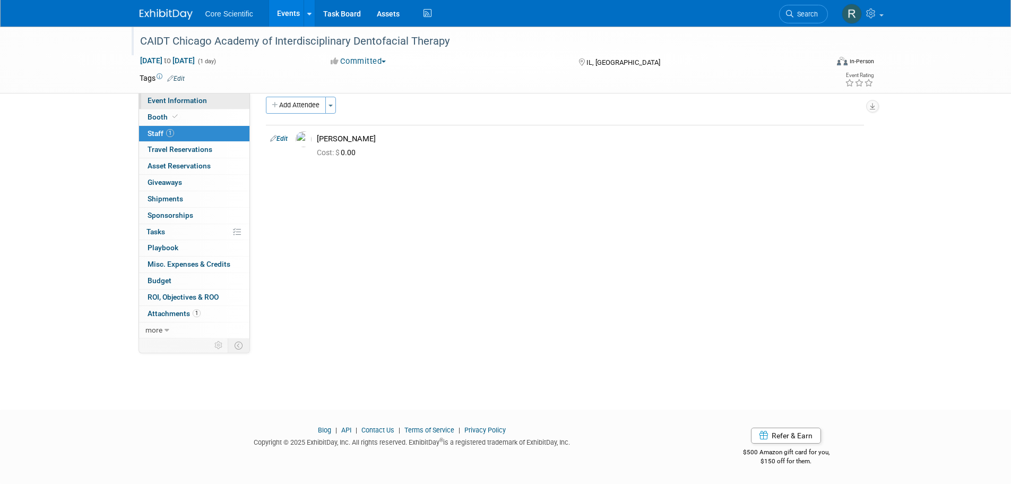
click at [207, 101] on link "Event Information" at bounding box center [194, 101] width 110 height 16
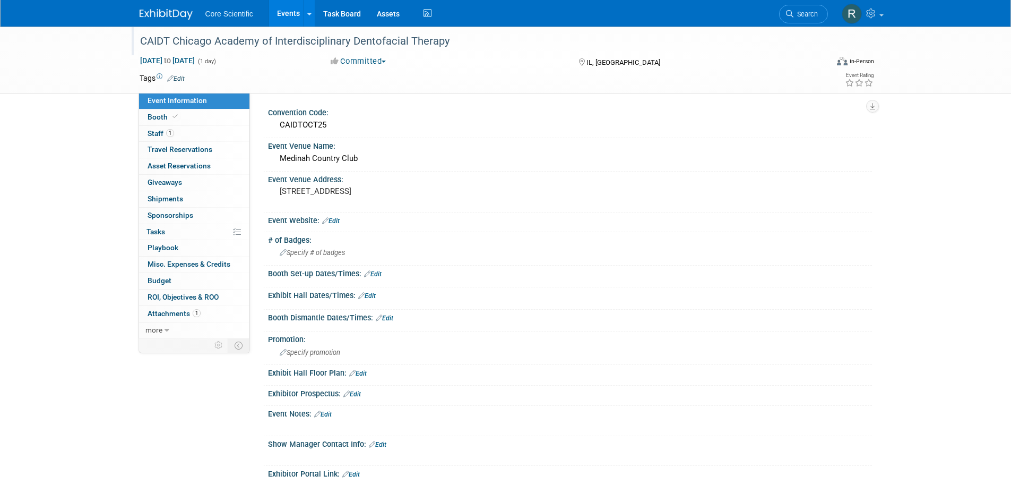
click at [165, 13] on img at bounding box center [166, 14] width 53 height 11
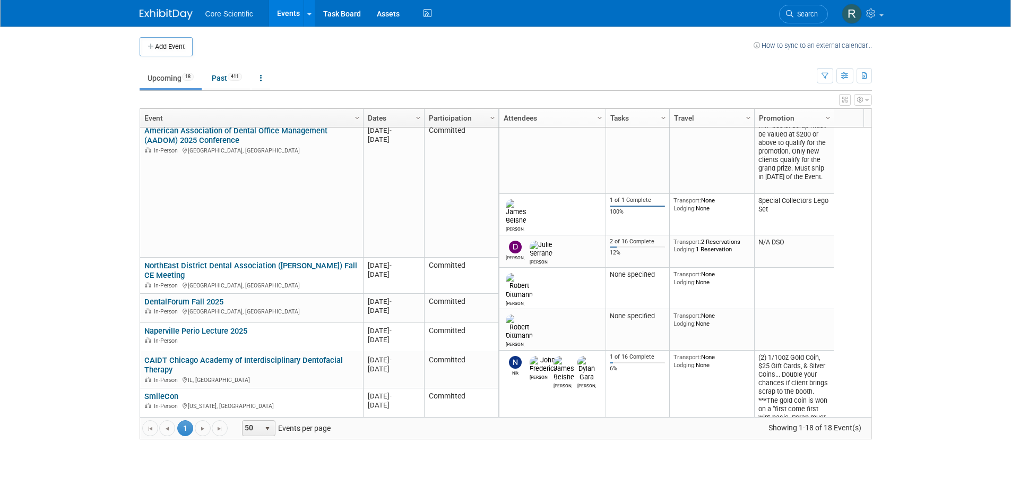
scroll to position [637, 0]
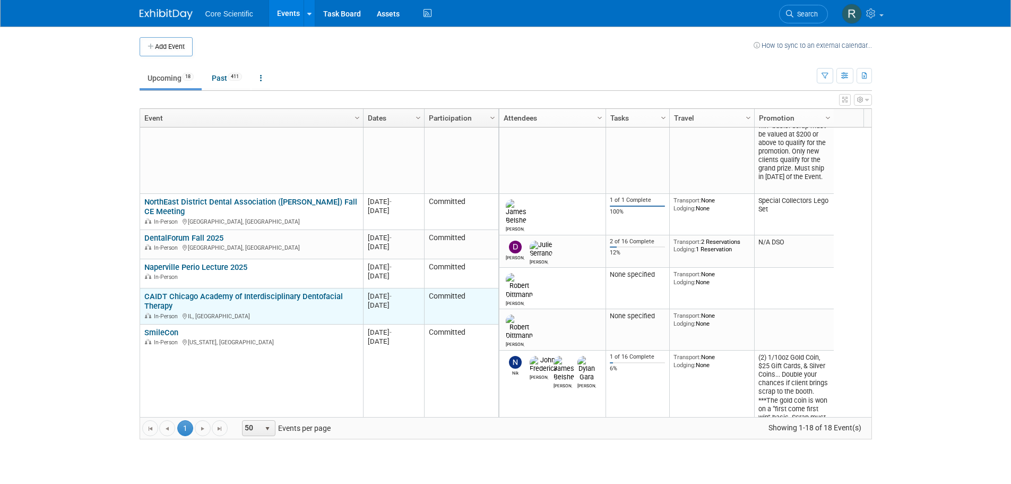
click at [207, 295] on link "CAIDT Chicago Academy of Interdisciplinary Dentofacial Therapy" at bounding box center [243, 301] width 199 height 20
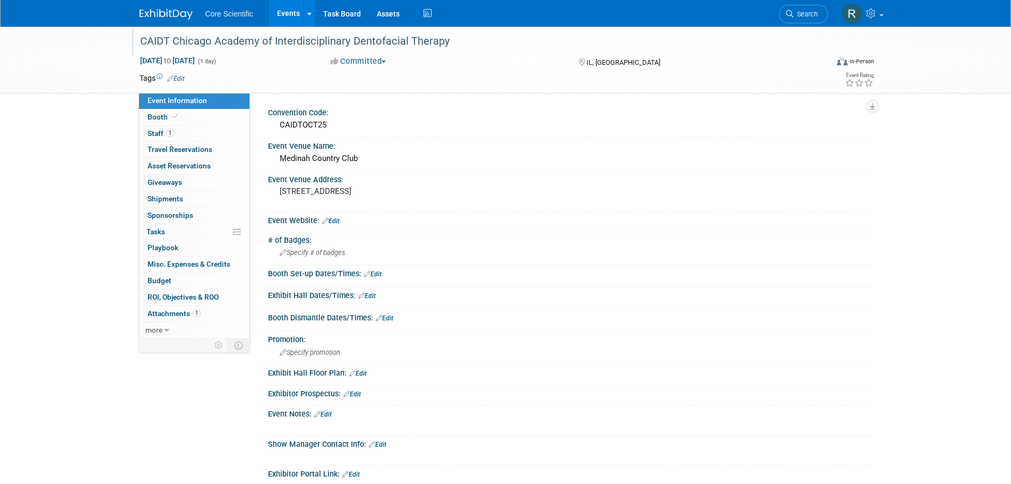
click at [449, 40] on div "CAIDT Chicago Academy of Interdisciplinary Dentofacial Therapy" at bounding box center [474, 41] width 676 height 19
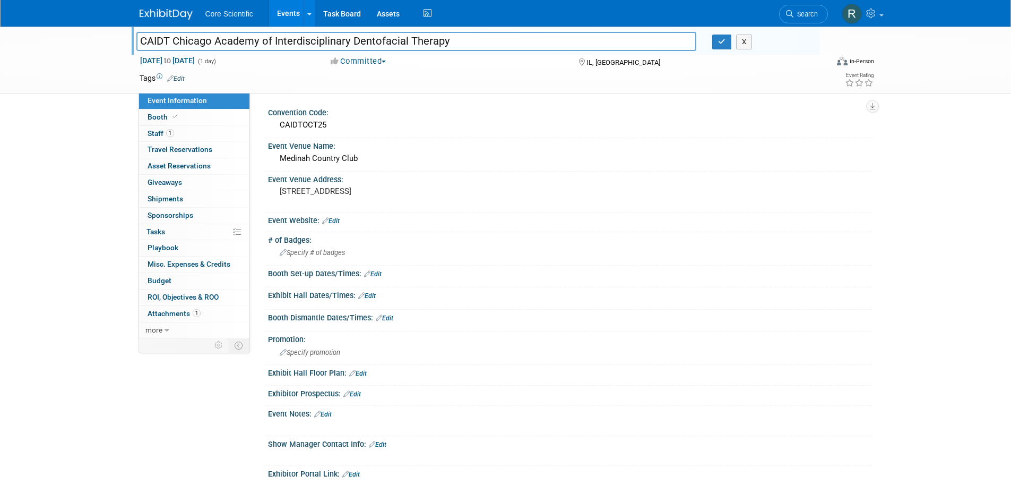
click at [172, 37] on input "CAIDT Chicago Academy of Interdisciplinary Dentofacial Therapy" at bounding box center [416, 41] width 561 height 19
click at [519, 42] on input "CAIDT Chicago Academy of Interdisciplinary Dentofacial Therapy" at bounding box center [416, 41] width 561 height 19
type input "CAIDT Chicago Academy of Interdisciplinary Dentofacial Therapy Meeting"
click at [720, 40] on icon "button" at bounding box center [721, 41] width 7 height 7
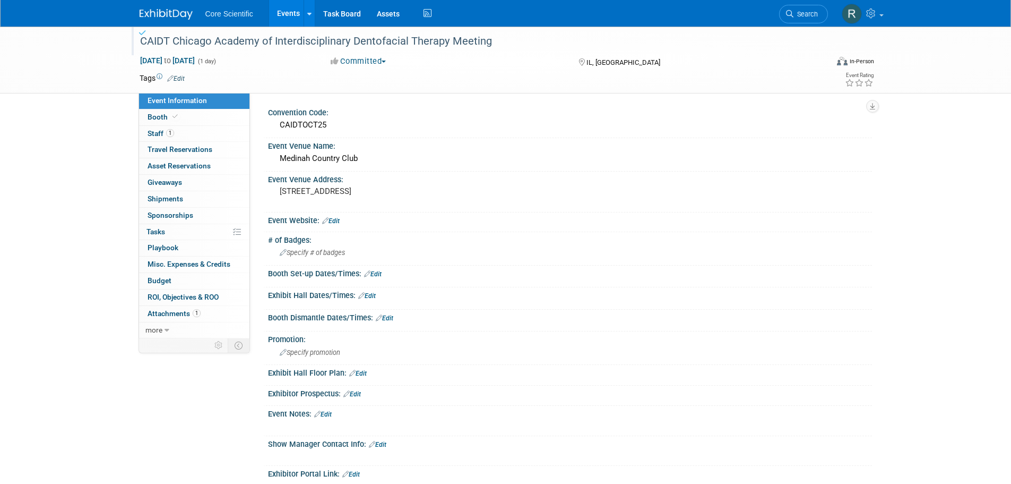
click at [161, 11] on img at bounding box center [166, 14] width 53 height 11
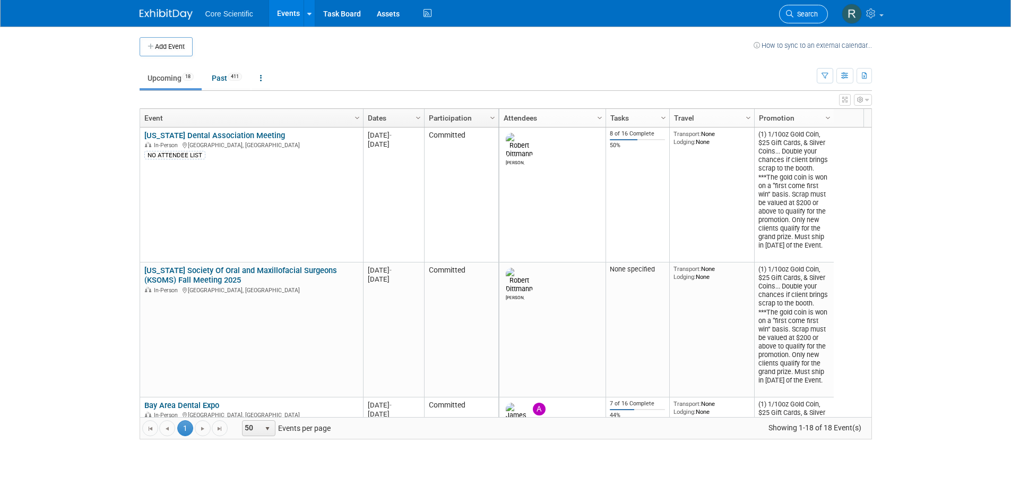
click at [796, 8] on link "Search" at bounding box center [803, 14] width 49 height 19
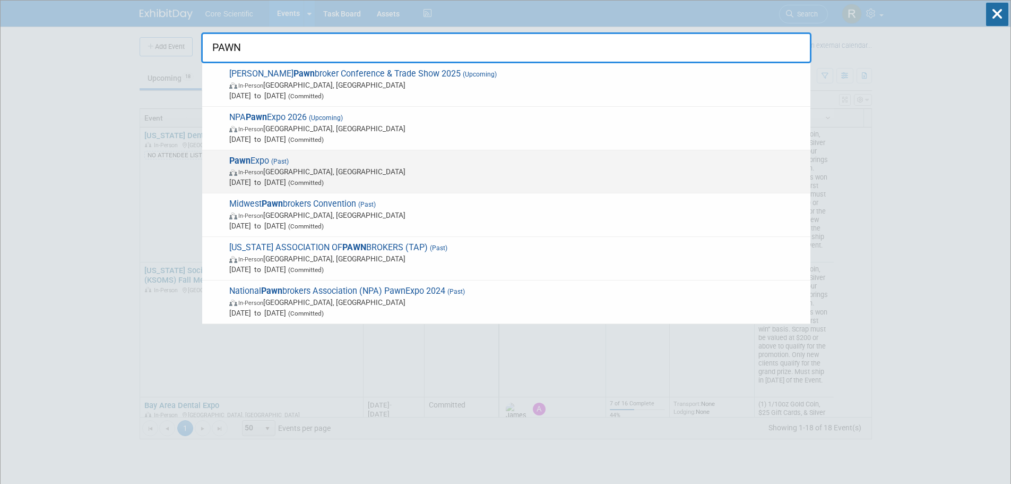
type input "PAWN"
click at [456, 181] on span "[DATE] to [DATE] (Committed)" at bounding box center [517, 182] width 576 height 11
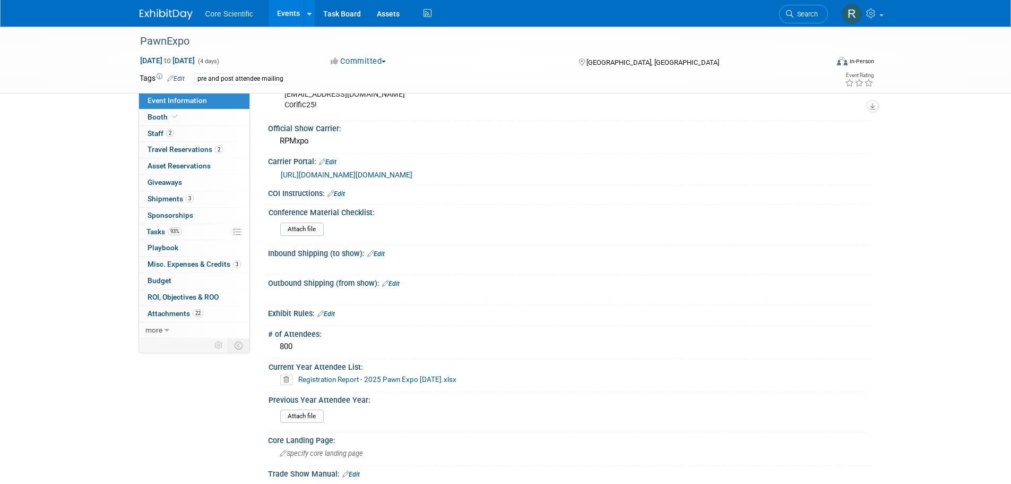
scroll to position [529, 0]
click at [159, 315] on span "Attachments 22" at bounding box center [176, 313] width 56 height 8
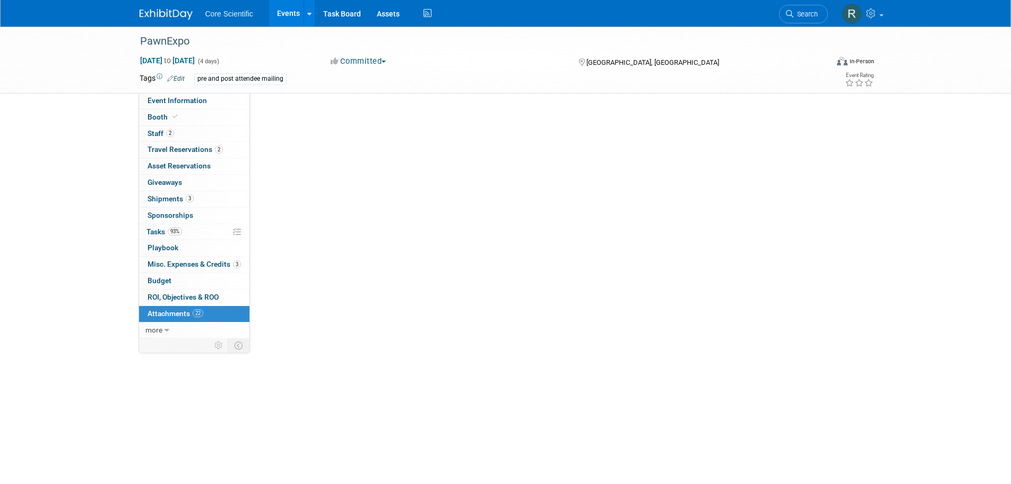
scroll to position [0, 0]
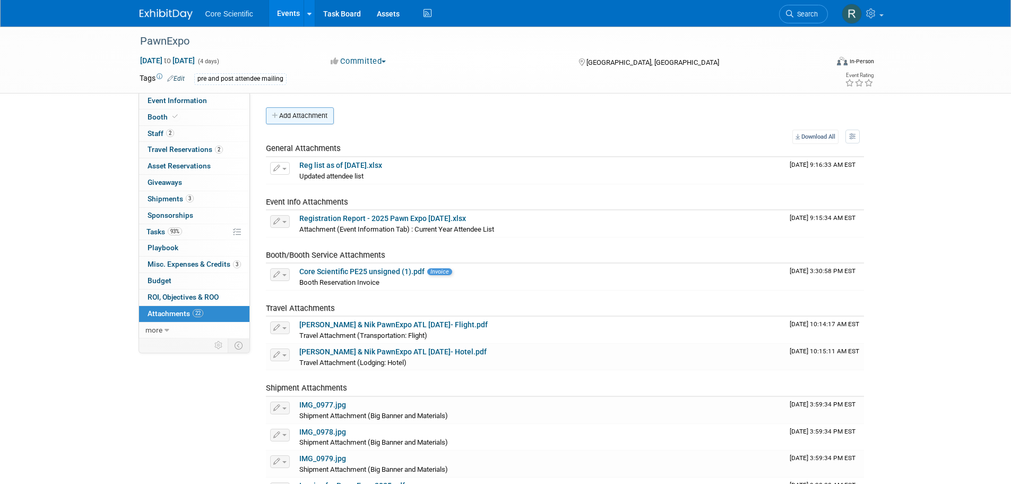
click at [318, 110] on button "Add Attachment" at bounding box center [300, 115] width 68 height 17
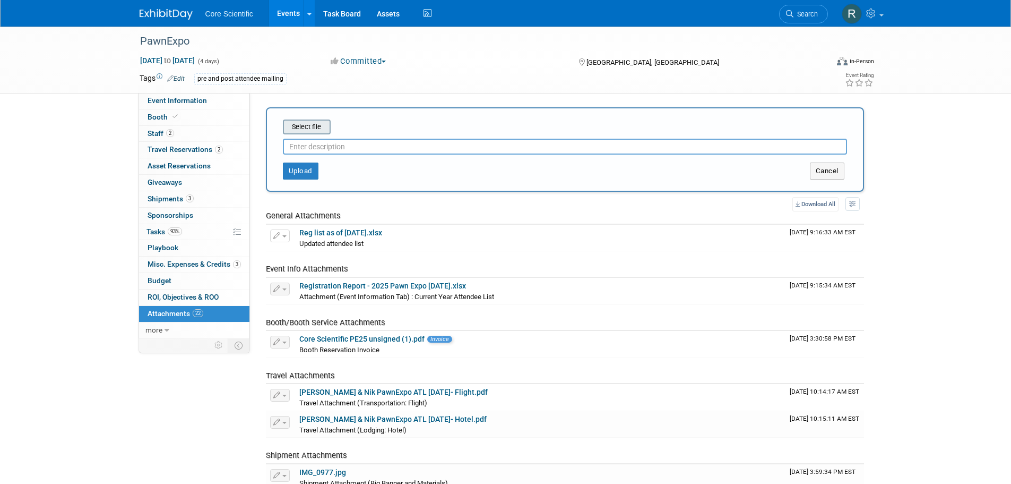
click at [314, 130] on input "file" at bounding box center [266, 127] width 126 height 13
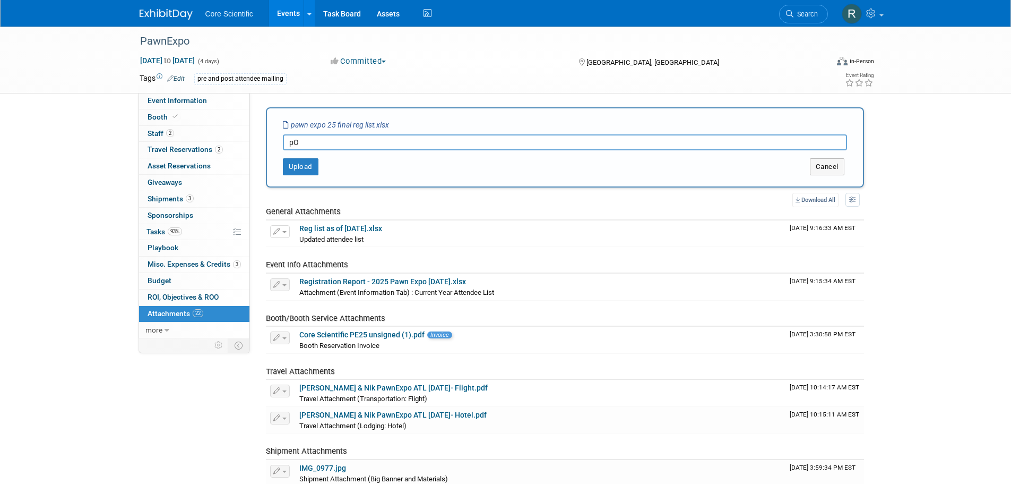
type input "p"
type input "Posted attendee list 8.14"
click at [310, 168] on button "Upload" at bounding box center [301, 166] width 36 height 17
